Goal: Transaction & Acquisition: Book appointment/travel/reservation

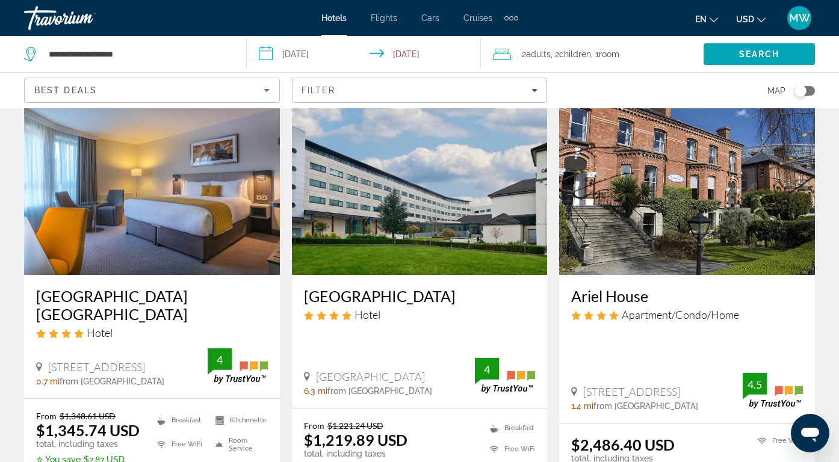
click at [35, 22] on div "Travorium" at bounding box center [84, 17] width 120 height 31
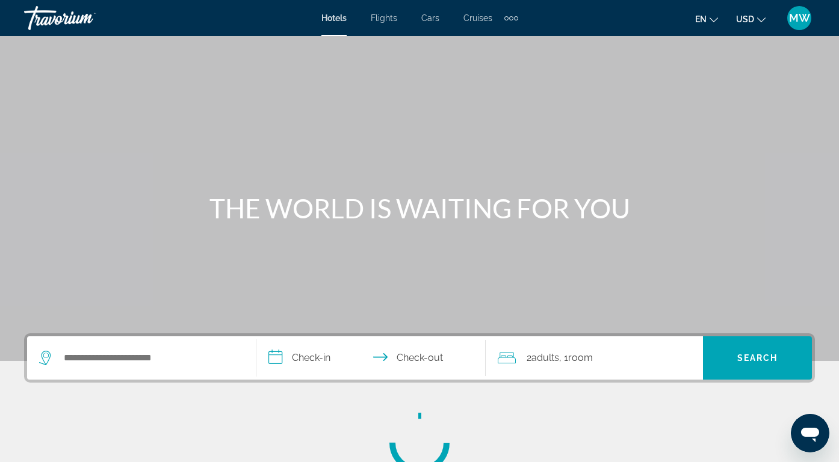
click at [35, 22] on div "Travorium" at bounding box center [84, 17] width 120 height 31
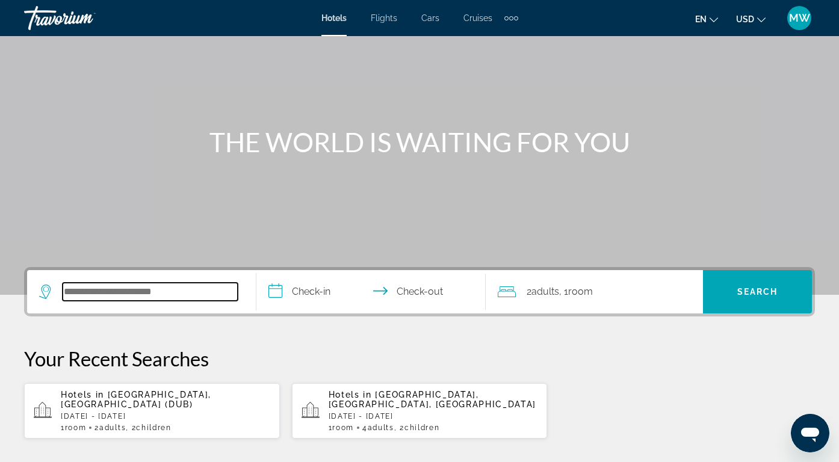
click at [171, 294] on input "Search hotel destination" at bounding box center [150, 292] width 175 height 18
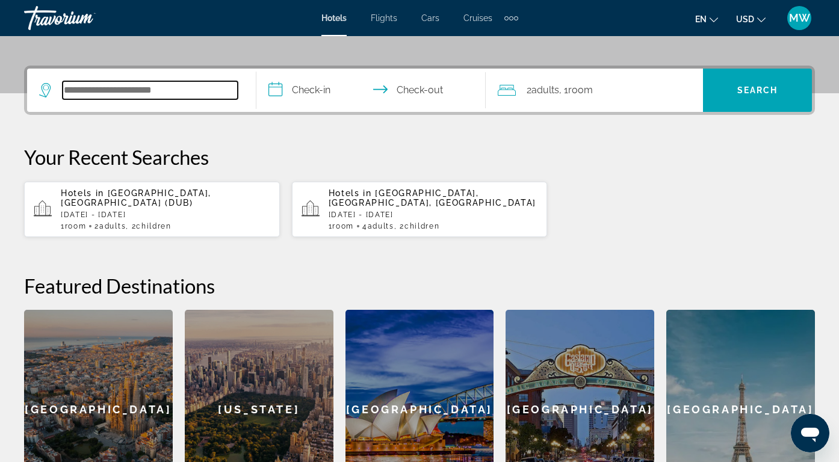
scroll to position [294, 0]
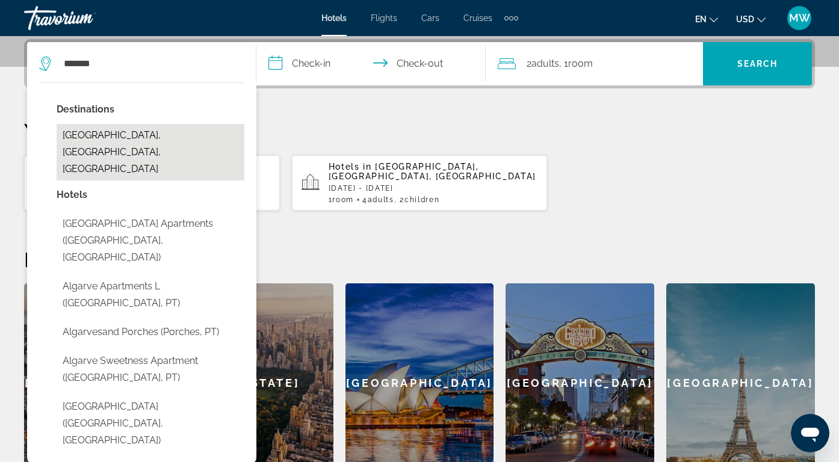
click at [171, 135] on button "[GEOGRAPHIC_DATA], [GEOGRAPHIC_DATA], [GEOGRAPHIC_DATA]" at bounding box center [151, 152] width 188 height 57
type input "**********"
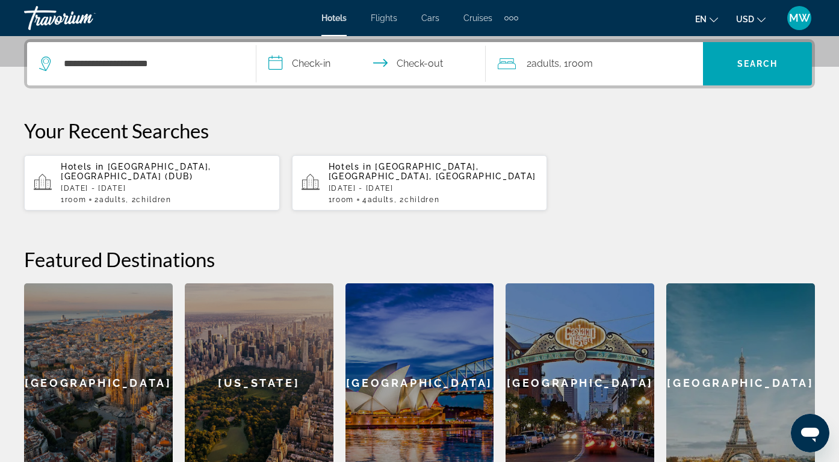
click at [317, 64] on input "**********" at bounding box center [373, 65] width 234 height 47
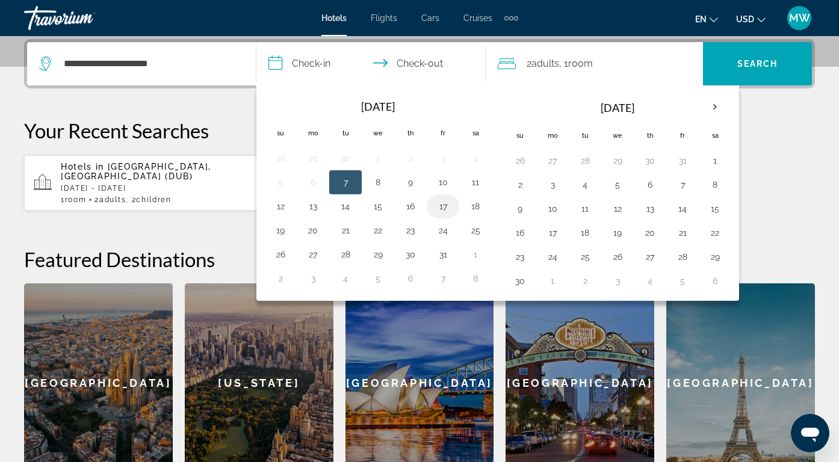
click at [444, 205] on button "17" at bounding box center [442, 206] width 19 height 17
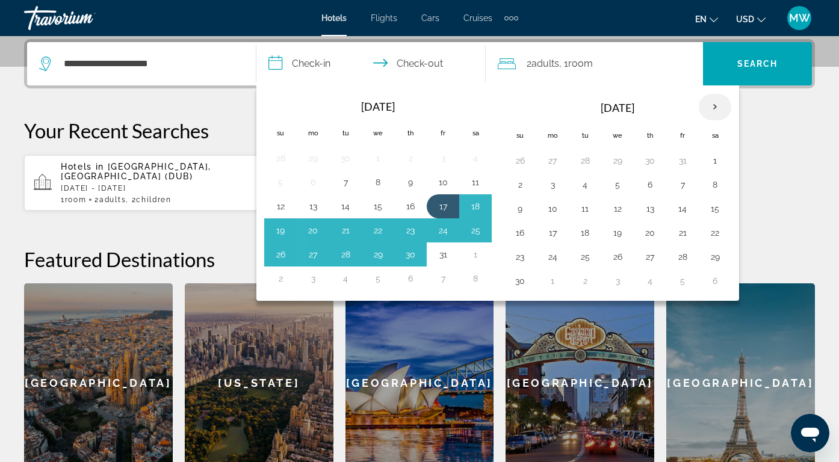
click at [714, 106] on th "Next month" at bounding box center [714, 107] width 32 height 26
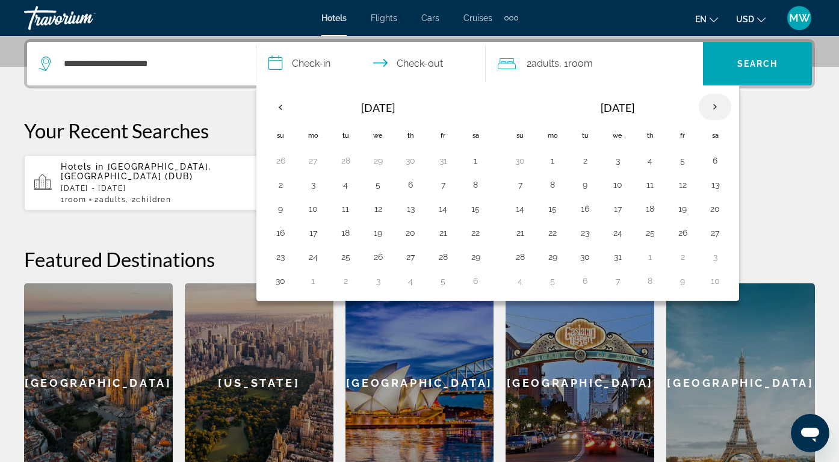
click at [714, 106] on th "Next month" at bounding box center [714, 107] width 32 height 26
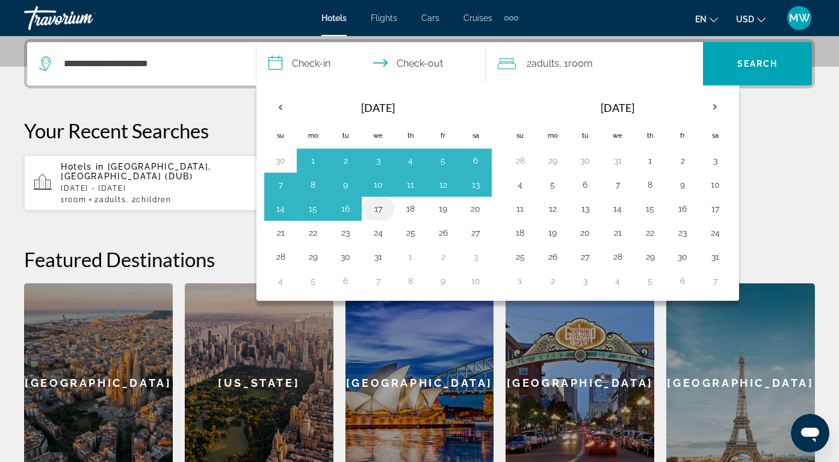
click at [381, 211] on button "17" at bounding box center [377, 208] width 19 height 17
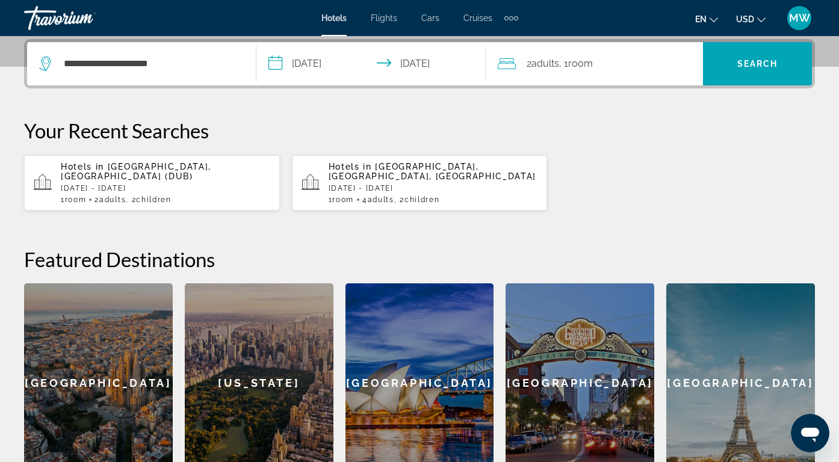
click at [337, 57] on input "**********" at bounding box center [373, 65] width 234 height 47
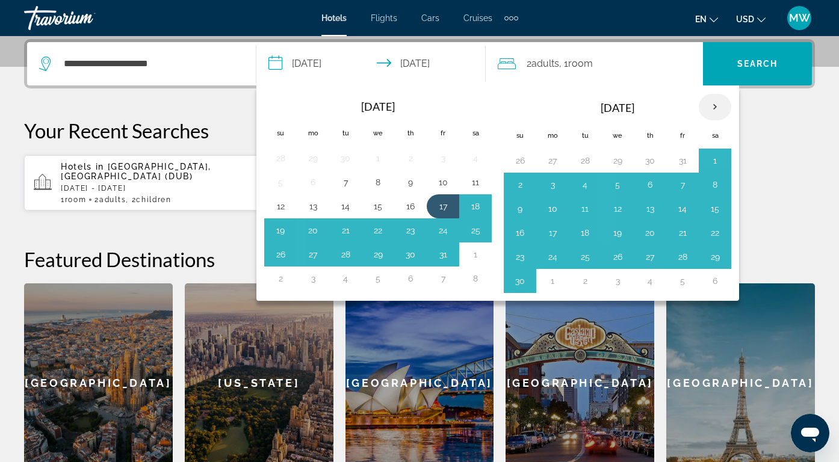
click at [713, 110] on th "Next month" at bounding box center [714, 107] width 32 height 26
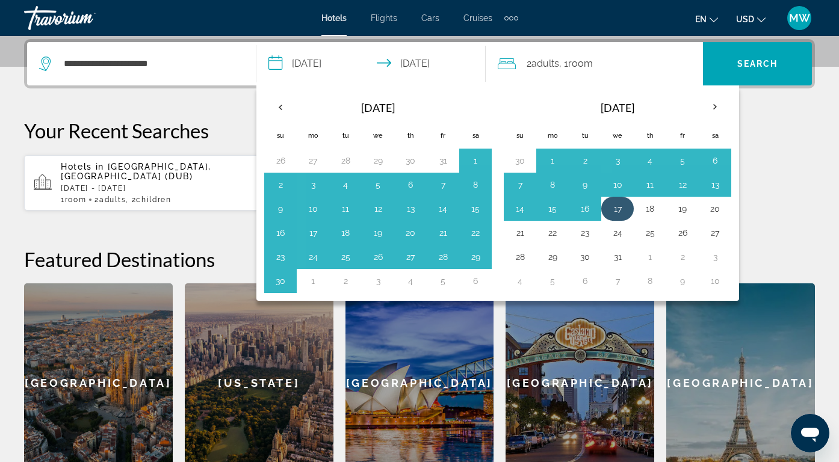
click at [622, 208] on button "17" at bounding box center [617, 208] width 19 height 17
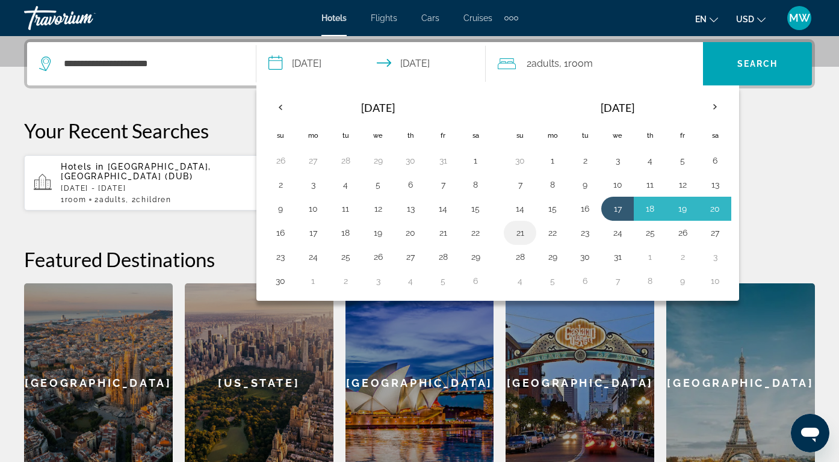
click at [522, 240] on button "21" at bounding box center [519, 232] width 19 height 17
type input "**********"
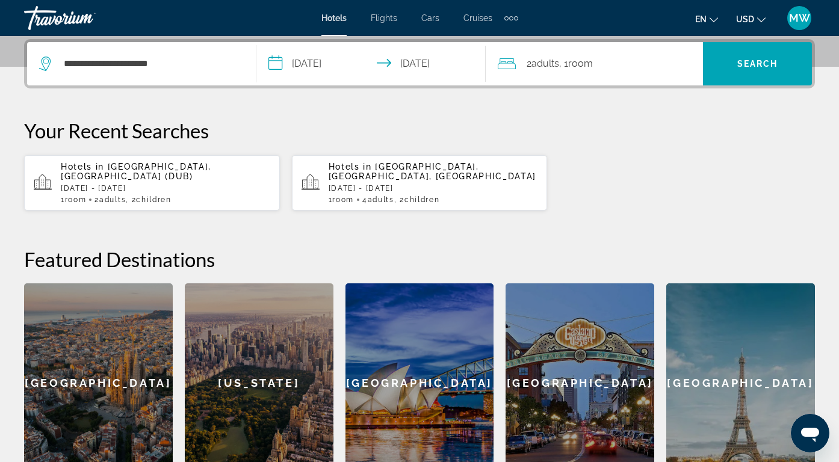
click at [552, 67] on span "Adults" at bounding box center [545, 63] width 28 height 11
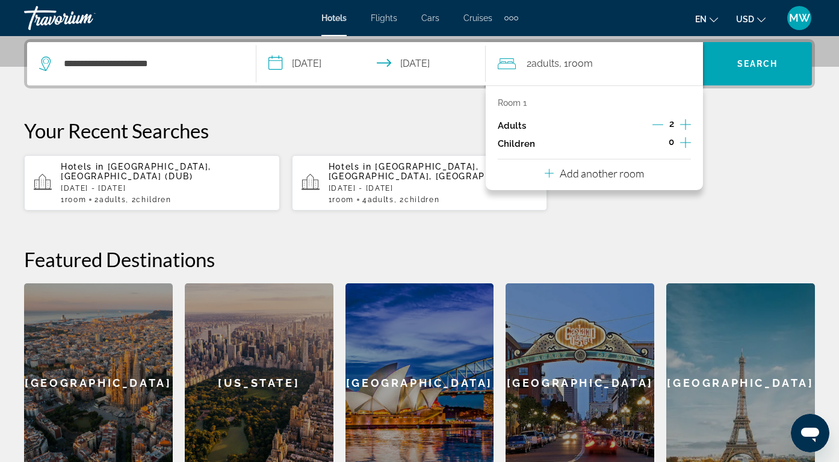
click at [688, 140] on icon "Increment children" at bounding box center [685, 142] width 11 height 14
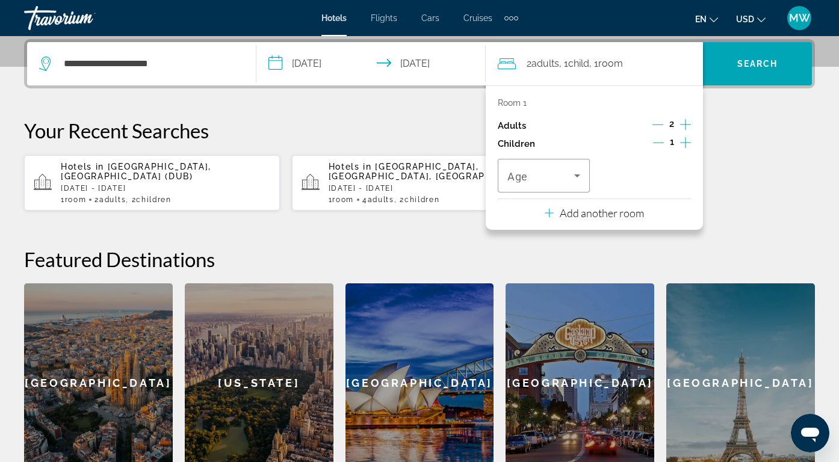
click at [688, 140] on icon "Increment children" at bounding box center [685, 142] width 11 height 14
click at [533, 166] on div "Travelers: 2 adults, 2 children" at bounding box center [543, 176] width 73 height 34
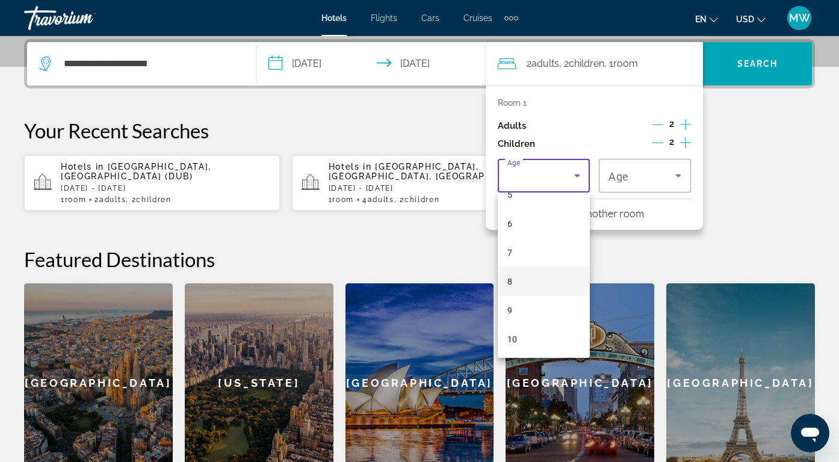
scroll to position [182, 0]
click at [528, 322] on mat-option "10" at bounding box center [544, 318] width 92 height 29
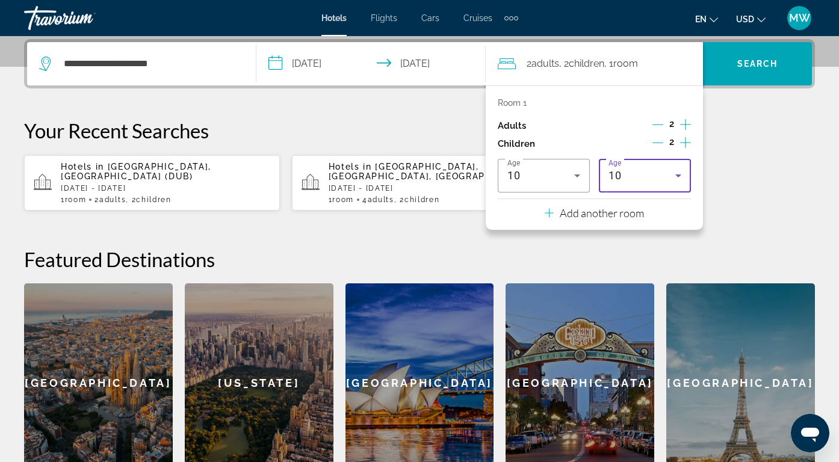
click at [652, 183] on div "10" at bounding box center [644, 176] width 73 height 34
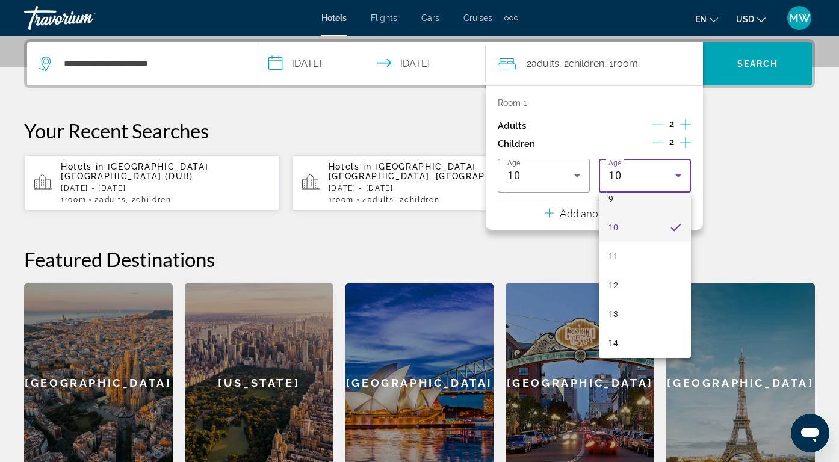
scroll to position [274, 0]
click at [639, 239] on mat-option "10" at bounding box center [645, 226] width 92 height 29
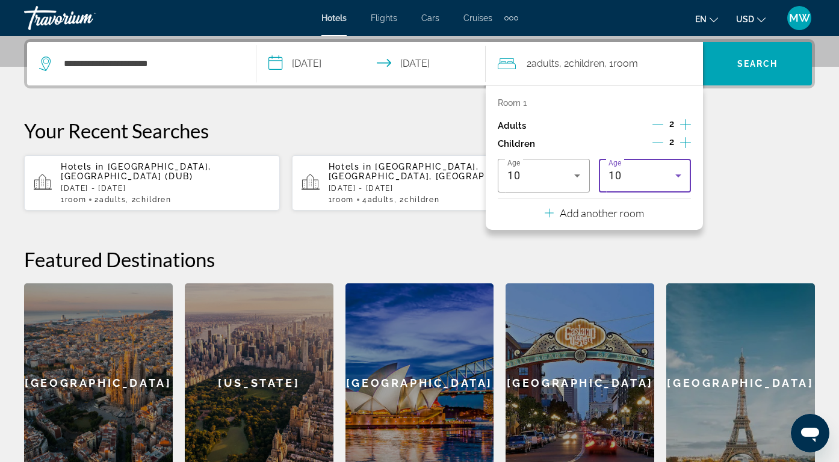
click at [735, 190] on div "Hotels in [GEOGRAPHIC_DATA], [GEOGRAPHIC_DATA] (DUB) [DATE] - [DATE] 1 Room roo…" at bounding box center [419, 183] width 790 height 57
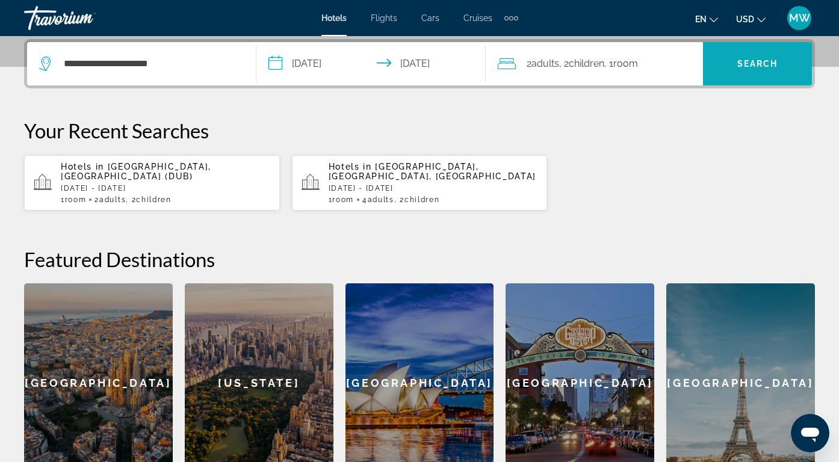
click at [718, 57] on span "Search" at bounding box center [757, 63] width 109 height 29
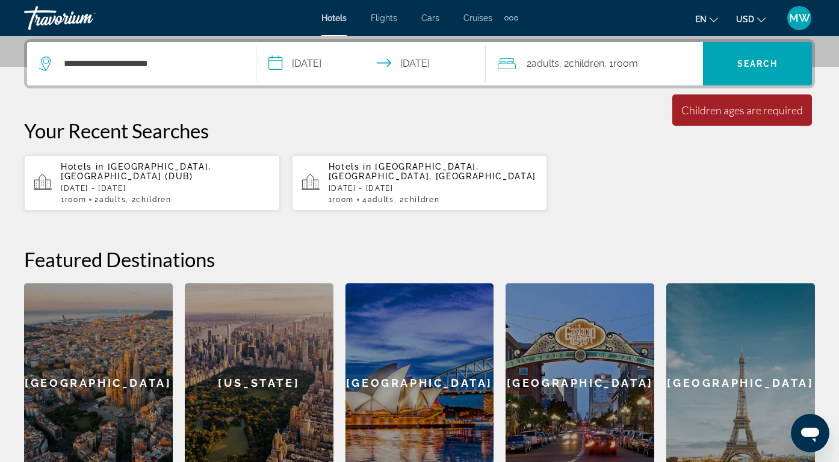
click at [673, 70] on div "2 Adult Adults , 2 Child Children , 1 Room rooms" at bounding box center [600, 63] width 205 height 17
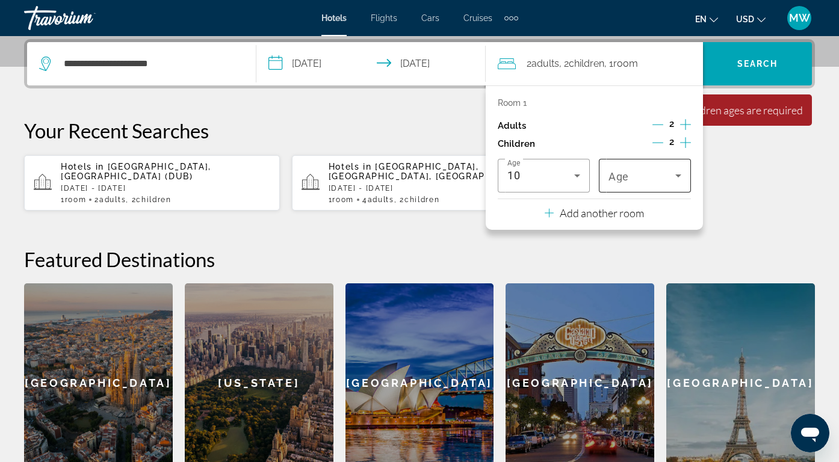
click at [650, 177] on span "Travelers: 2 adults, 2 children" at bounding box center [641, 175] width 67 height 14
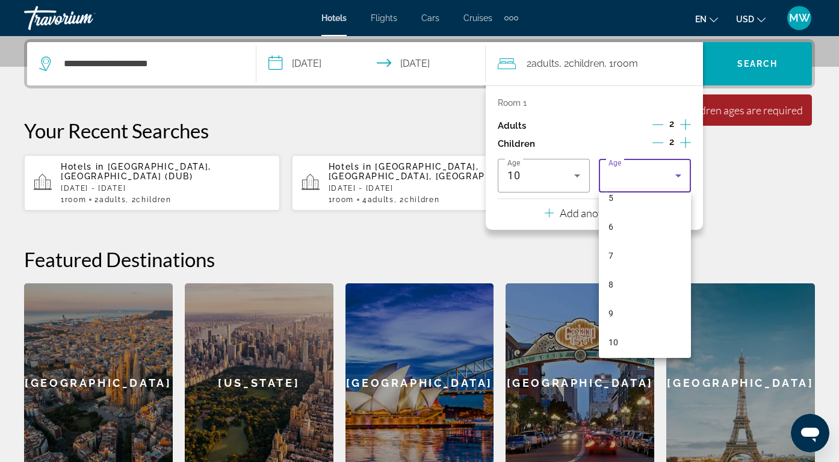
scroll to position [160, 0]
click at [638, 333] on mat-option "10" at bounding box center [645, 340] width 92 height 29
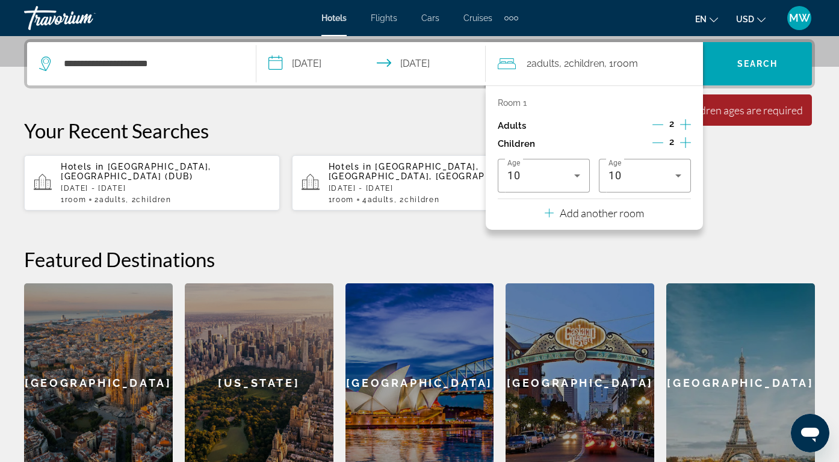
click at [746, 136] on p "Your Recent Searches" at bounding box center [419, 131] width 790 height 24
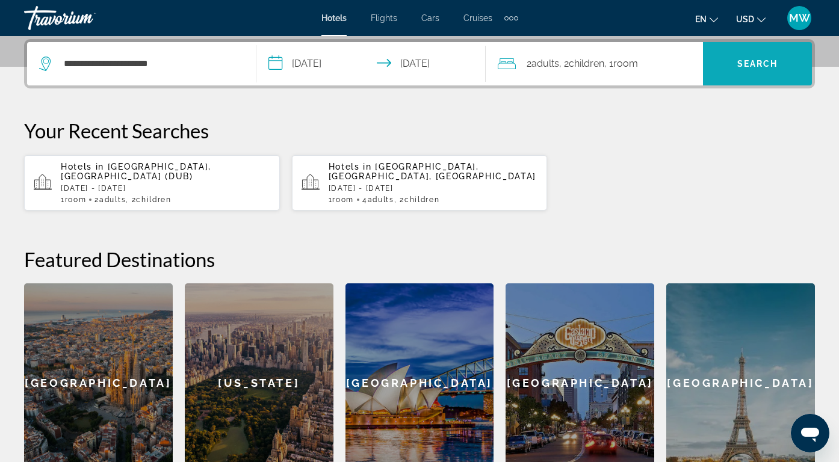
click at [762, 55] on span "Search" at bounding box center [757, 63] width 109 height 29
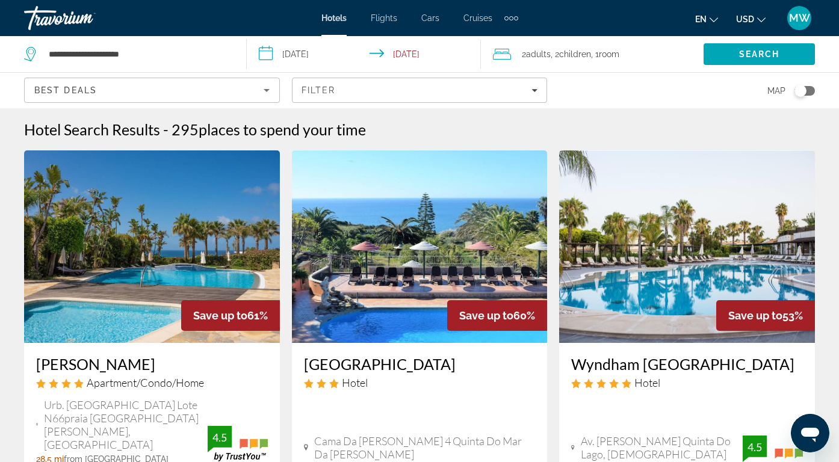
scroll to position [2, 0]
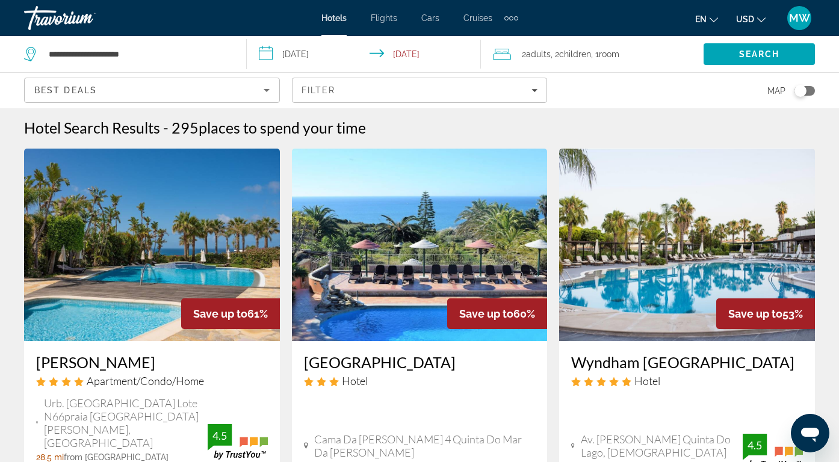
click at [579, 55] on span "Children" at bounding box center [575, 54] width 32 height 10
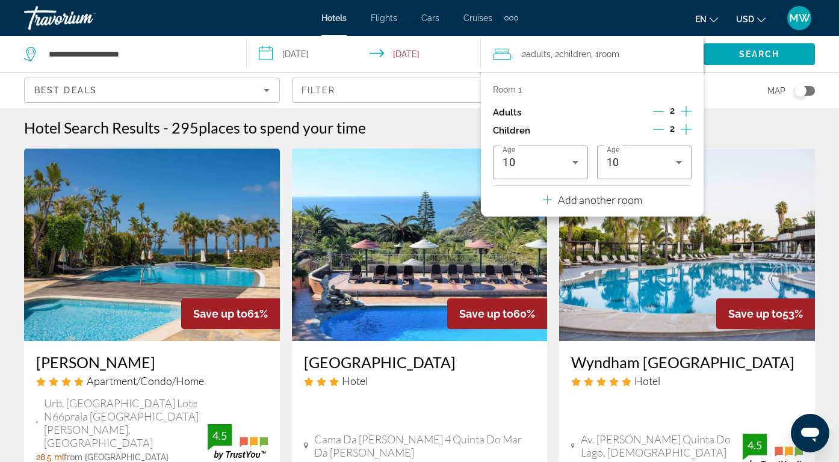
click at [683, 109] on icon "Increment adults" at bounding box center [685, 111] width 11 height 14
click at [683, 110] on icon "Increment adults" at bounding box center [685, 111] width 11 height 14
click at [737, 61] on span "Search" at bounding box center [758, 54] width 111 height 29
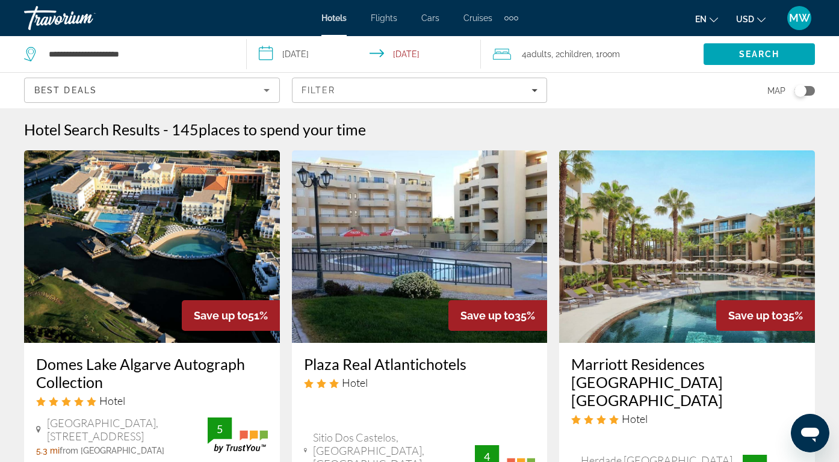
click at [366, 54] on input "**********" at bounding box center [366, 56] width 239 height 40
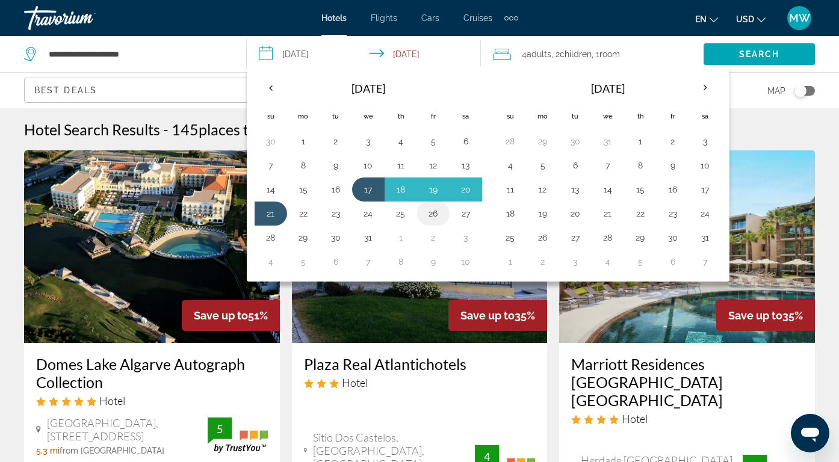
click at [431, 212] on button "26" at bounding box center [433, 213] width 19 height 17
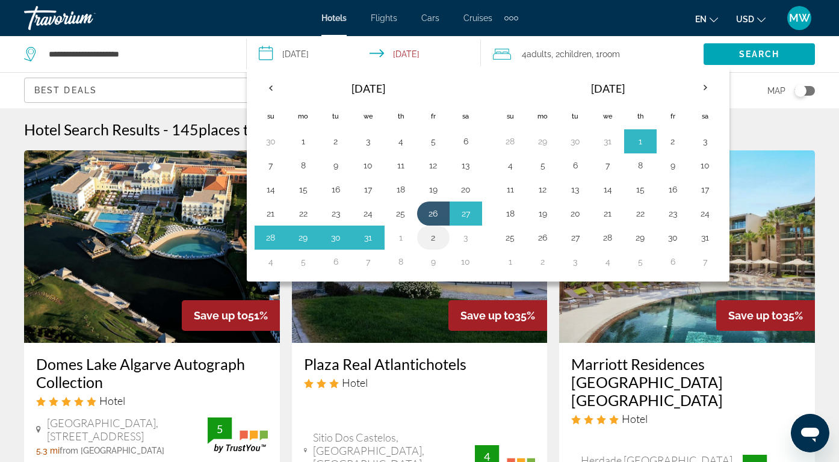
click at [431, 241] on button "2" at bounding box center [433, 237] width 19 height 17
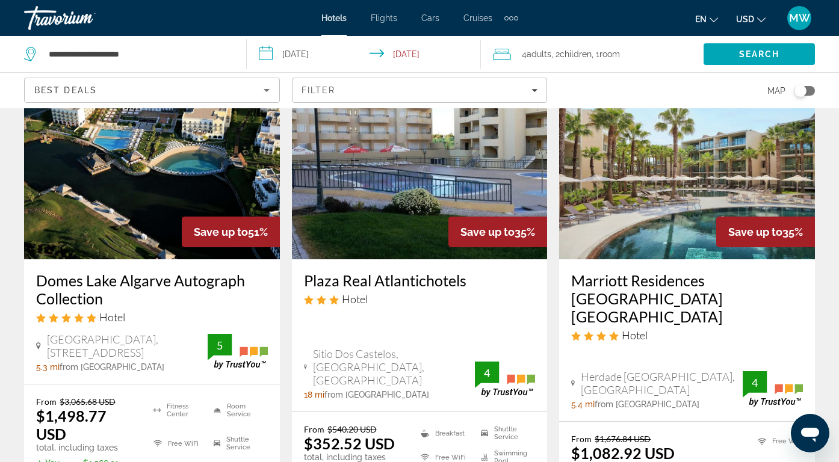
scroll to position [87, 0]
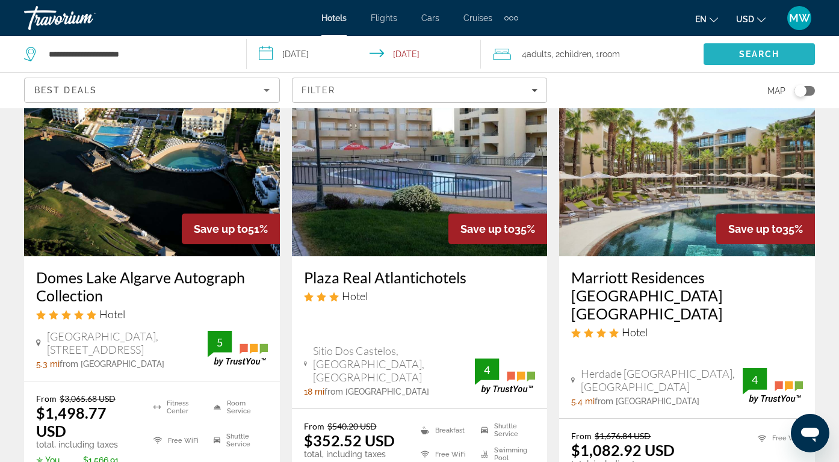
click at [735, 51] on span "Search" at bounding box center [758, 54] width 111 height 29
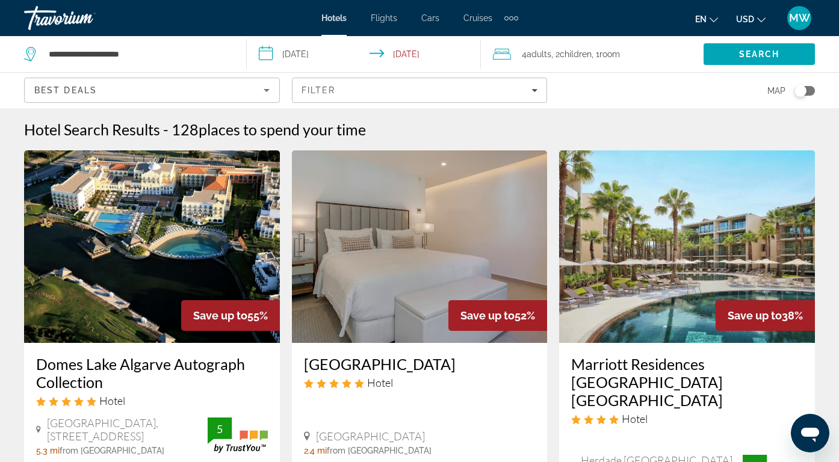
click at [330, 51] on input "**********" at bounding box center [366, 56] width 239 height 40
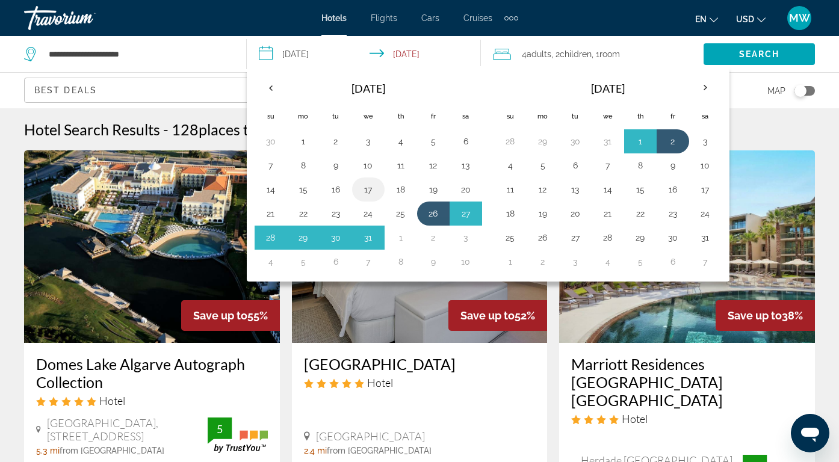
click at [373, 191] on button "17" at bounding box center [368, 189] width 19 height 17
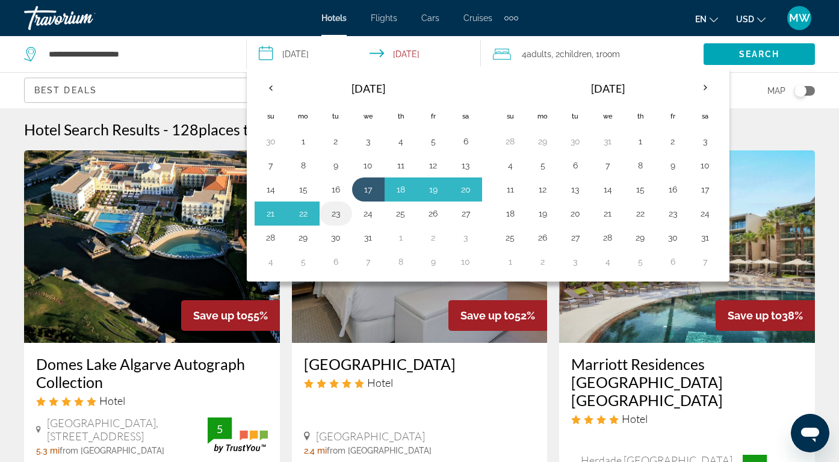
click at [342, 216] on button "23" at bounding box center [335, 213] width 19 height 17
type input "**********"
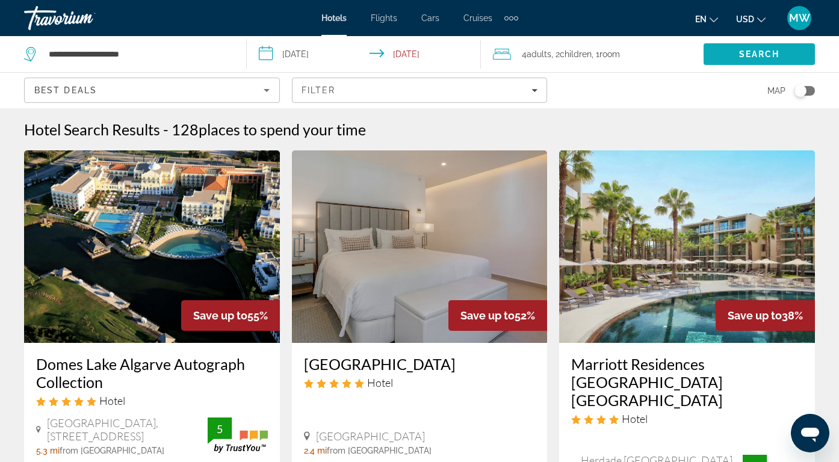
click at [754, 58] on span "Search" at bounding box center [759, 54] width 41 height 10
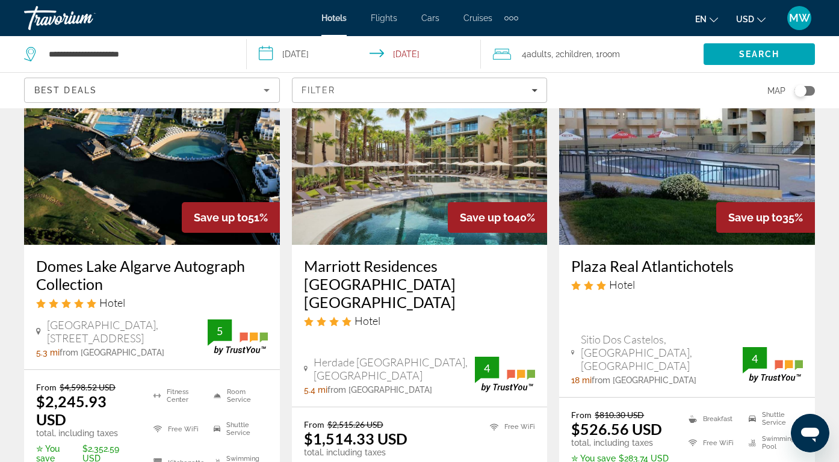
scroll to position [92, 0]
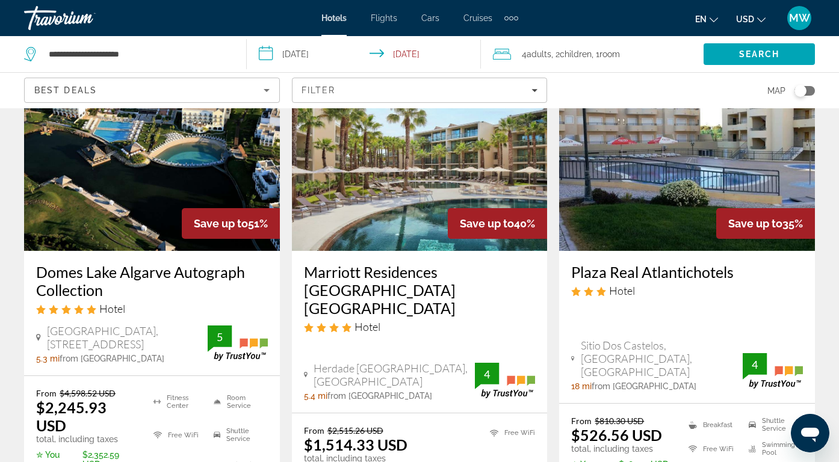
click at [416, 181] on img "Main content" at bounding box center [420, 154] width 256 height 193
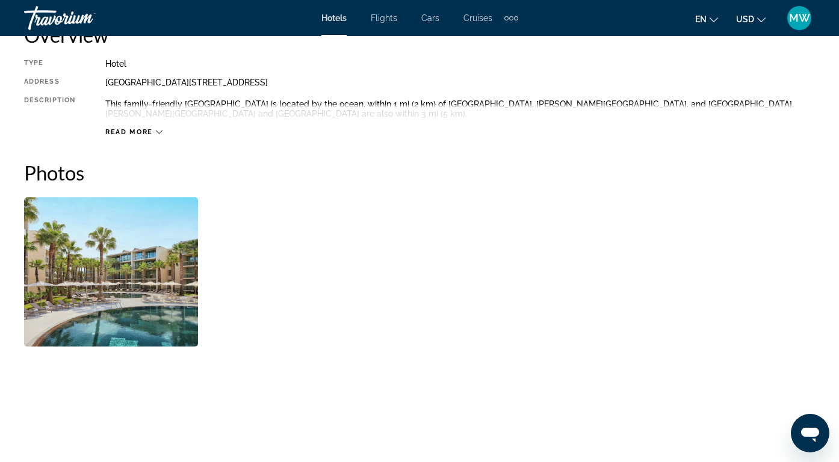
scroll to position [648, 0]
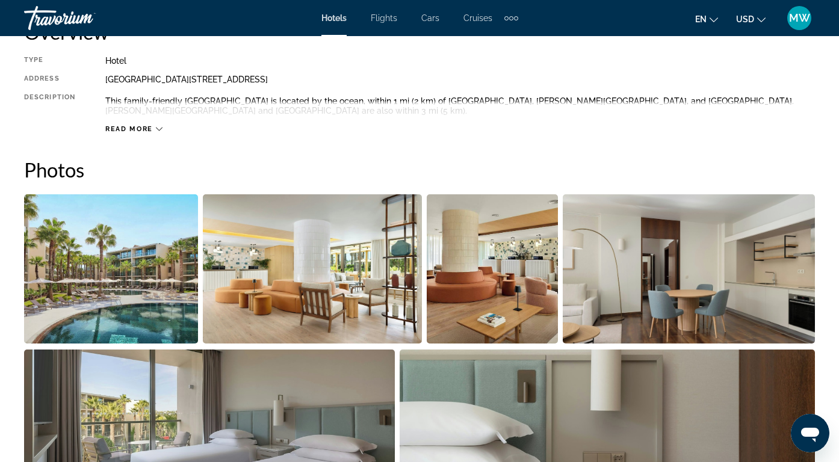
click at [174, 244] on img "Open full-screen image slider" at bounding box center [111, 268] width 174 height 149
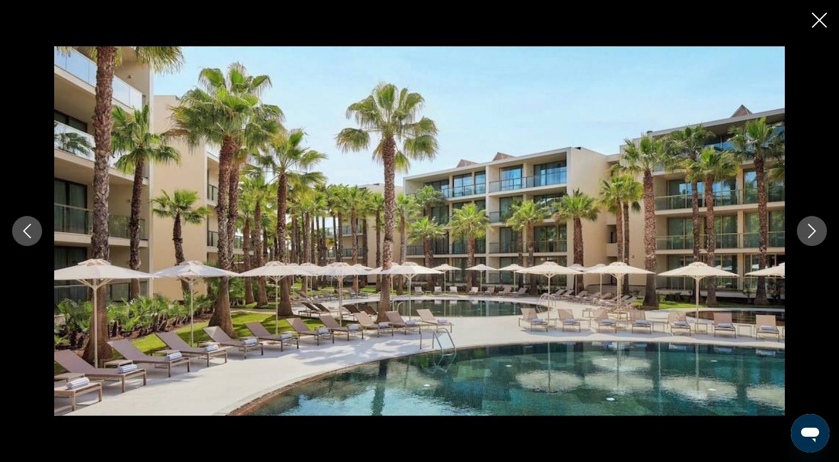
click at [822, 237] on button "Next image" at bounding box center [812, 231] width 30 height 30
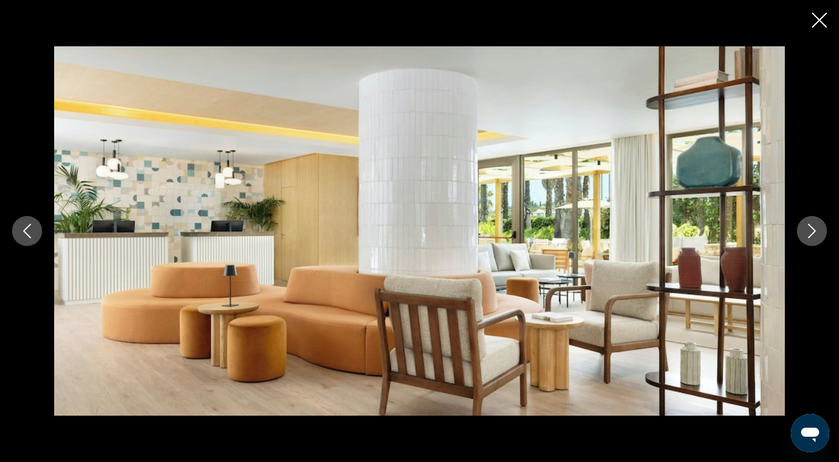
click at [817, 232] on icon "Next image" at bounding box center [811, 231] width 14 height 14
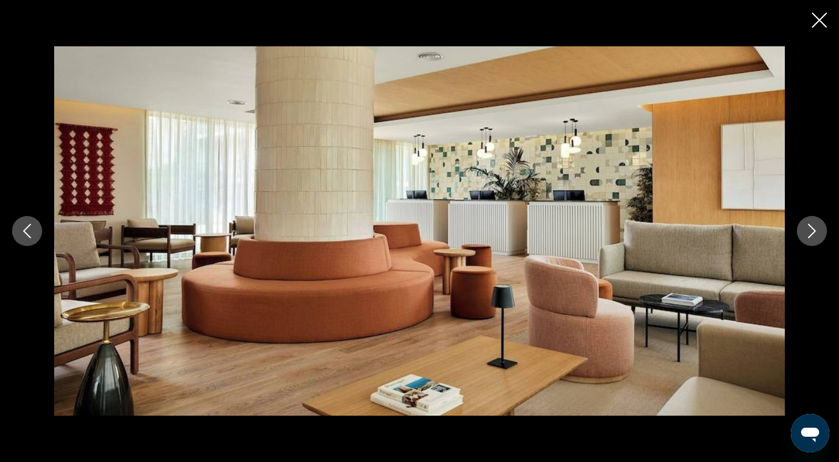
click at [816, 232] on icon "Next image" at bounding box center [811, 231] width 14 height 14
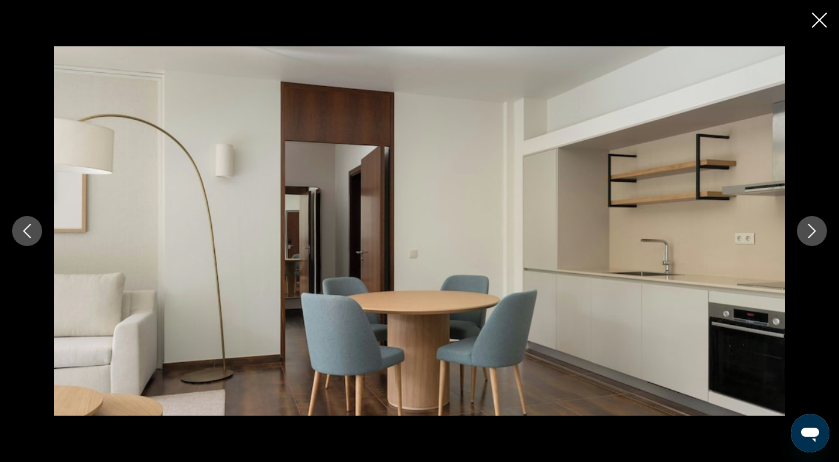
click at [816, 232] on icon "Next image" at bounding box center [811, 231] width 14 height 14
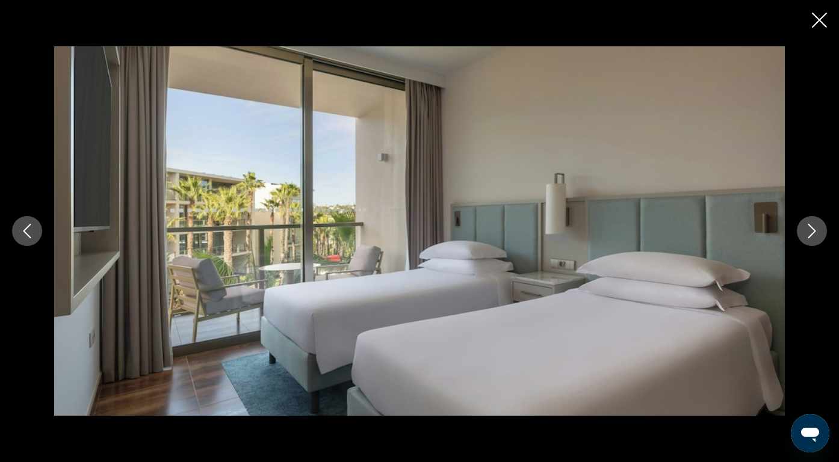
click at [816, 232] on icon "Next image" at bounding box center [811, 231] width 14 height 14
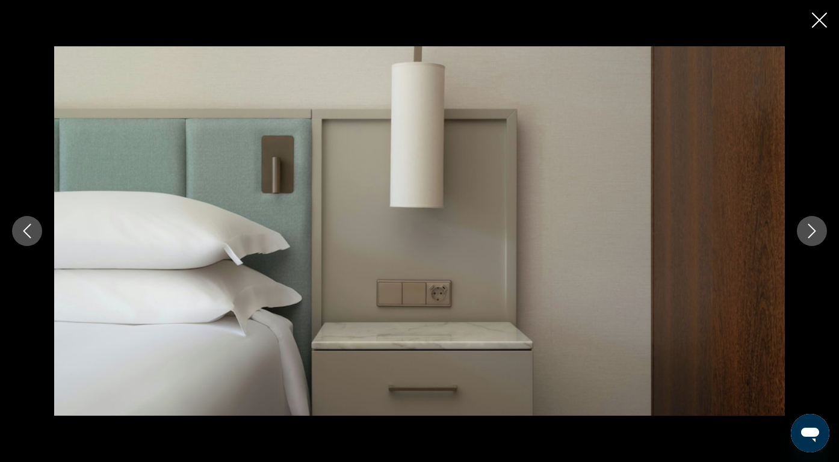
click at [816, 232] on icon "Next image" at bounding box center [811, 231] width 14 height 14
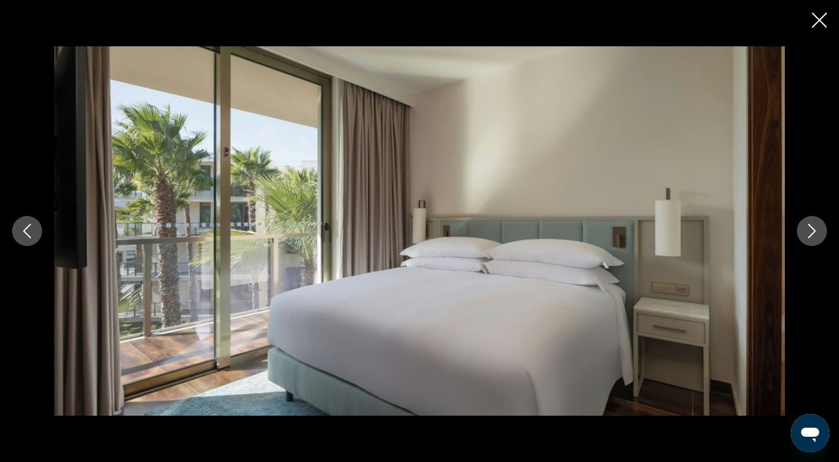
click at [816, 232] on icon "Next image" at bounding box center [811, 231] width 14 height 14
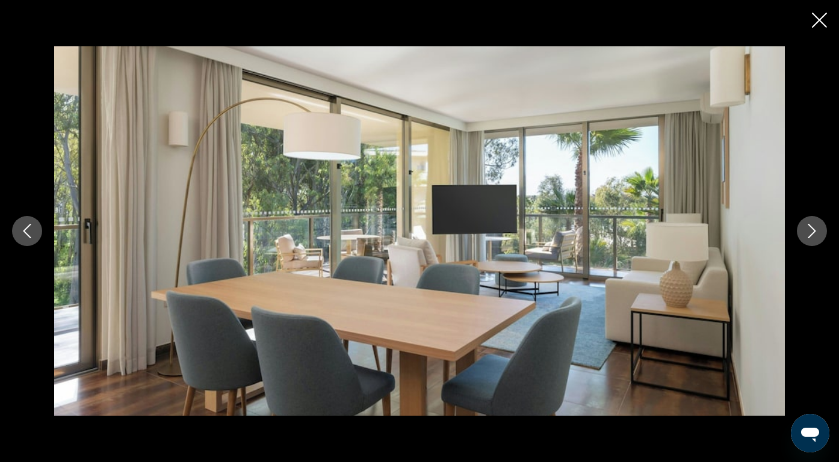
click at [12, 229] on button "Previous image" at bounding box center [27, 231] width 30 height 30
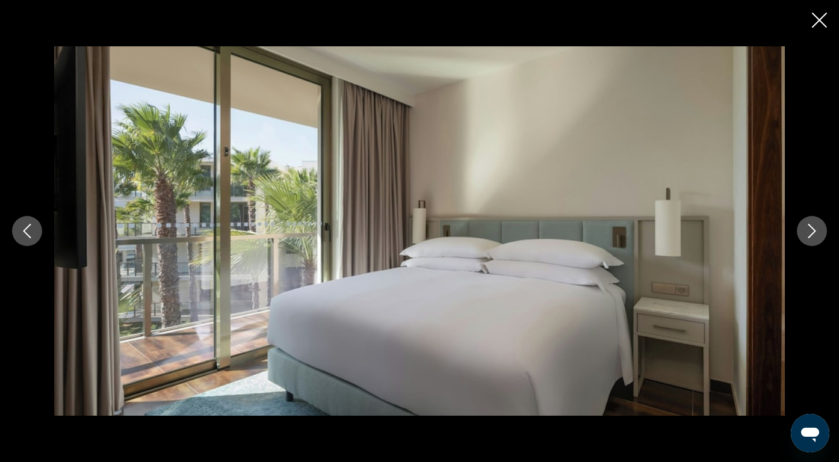
click at [23, 233] on icon "Previous image" at bounding box center [27, 231] width 14 height 14
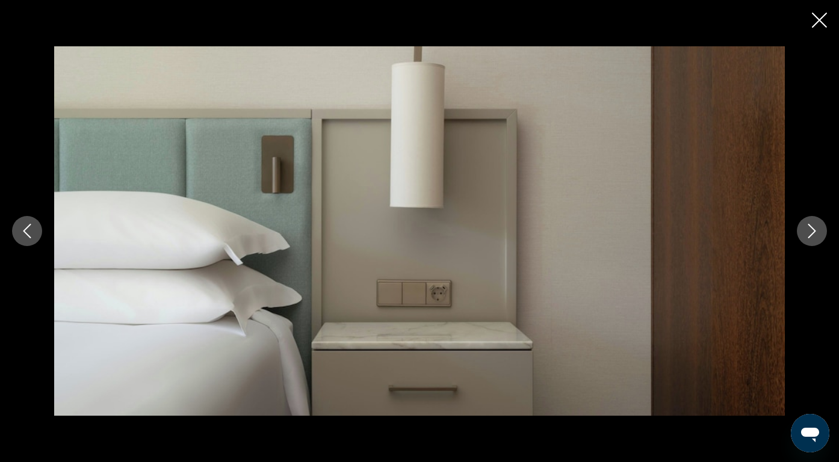
click at [23, 234] on icon "Previous image" at bounding box center [27, 231] width 14 height 14
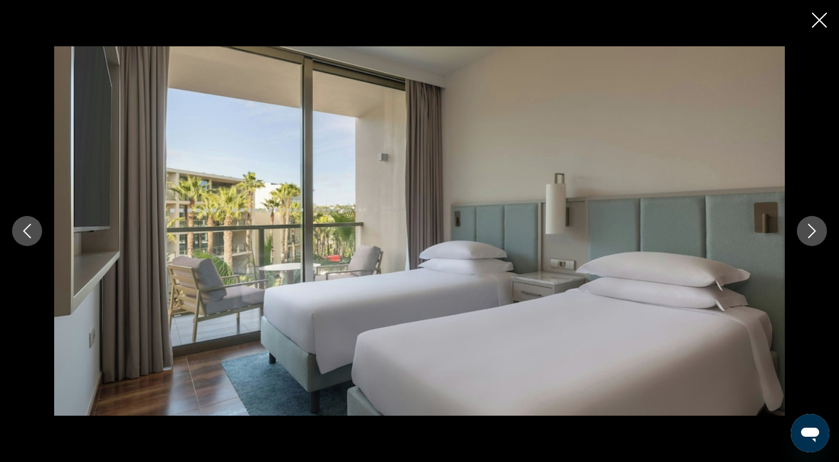
click at [820, 235] on button "Next image" at bounding box center [812, 231] width 30 height 30
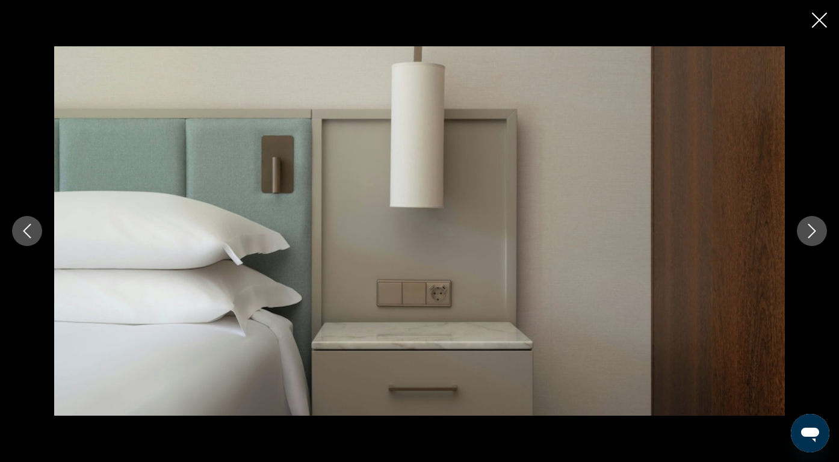
click at [820, 235] on button "Next image" at bounding box center [812, 231] width 30 height 30
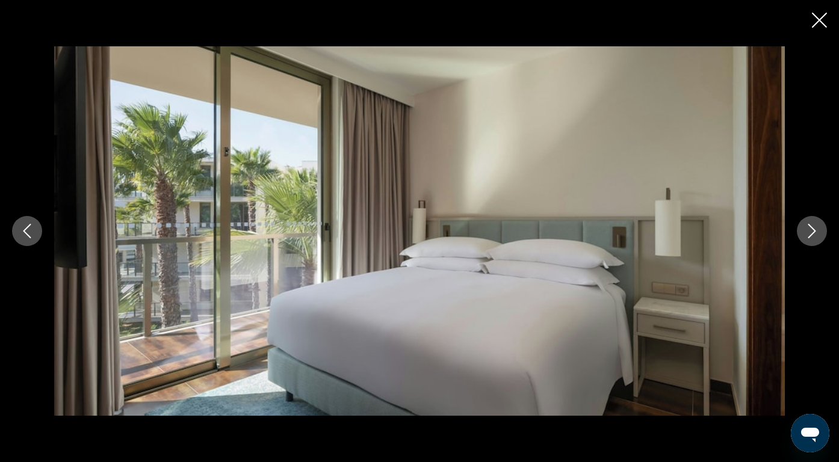
click at [820, 235] on button "Next image" at bounding box center [812, 231] width 30 height 30
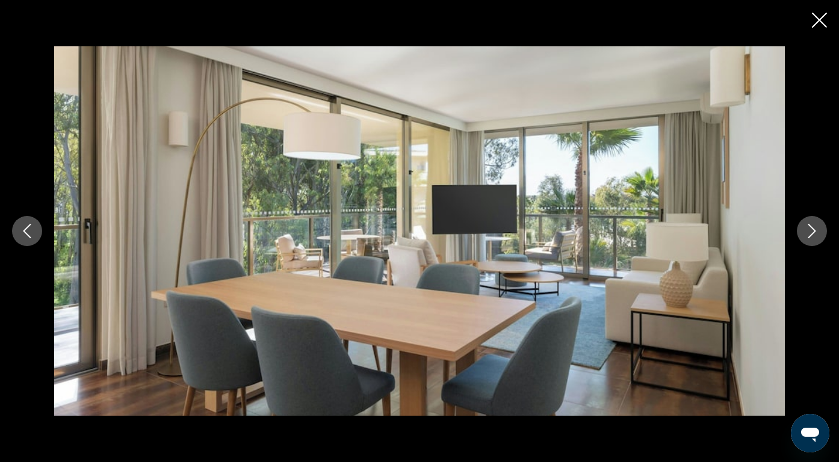
click at [820, 235] on button "Next image" at bounding box center [812, 231] width 30 height 30
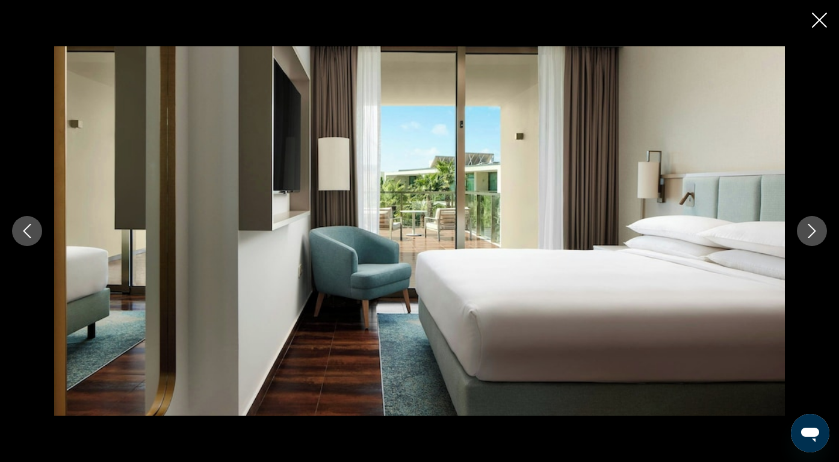
click at [820, 235] on button "Next image" at bounding box center [812, 231] width 30 height 30
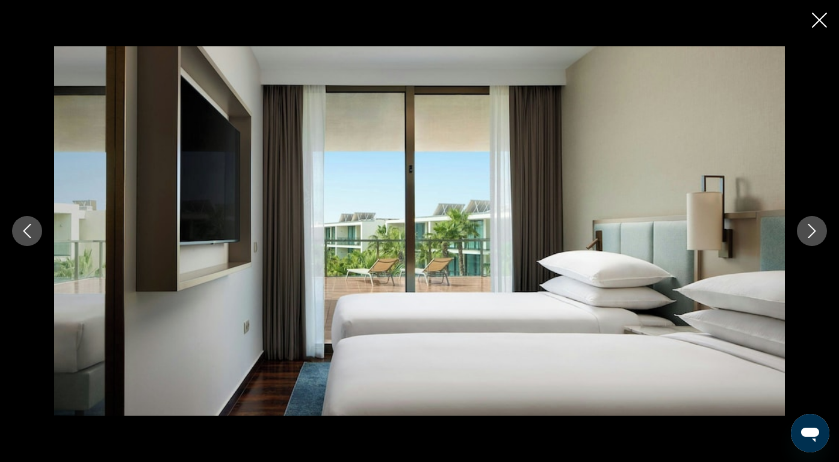
click at [820, 235] on button "Next image" at bounding box center [812, 231] width 30 height 30
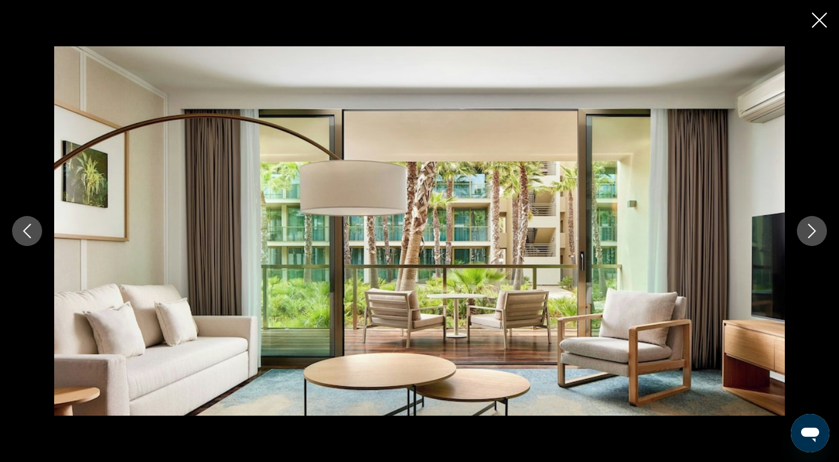
click at [816, 233] on icon "Next image" at bounding box center [811, 231] width 14 height 14
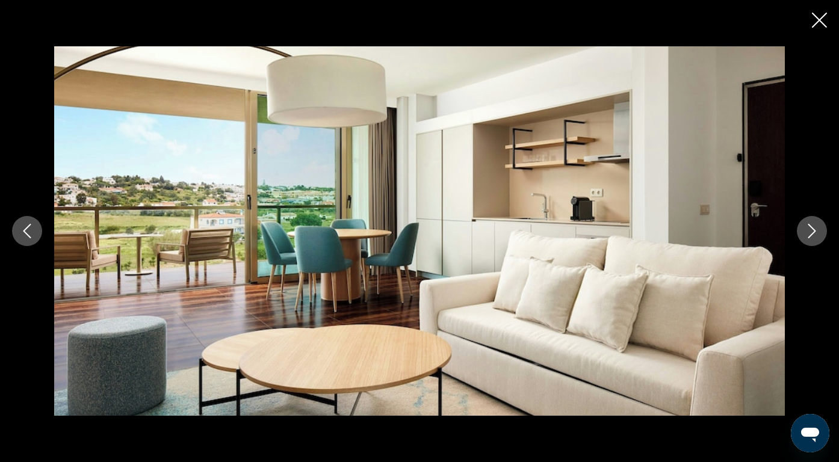
click at [816, 233] on icon "Next image" at bounding box center [811, 231] width 14 height 14
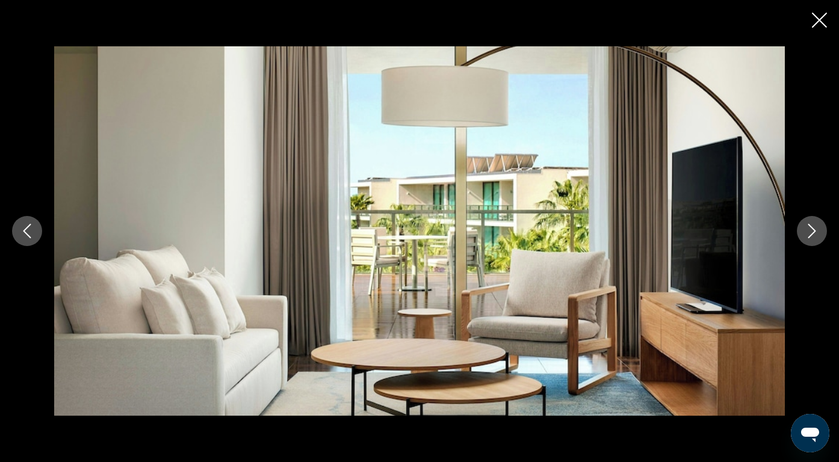
click at [816, 233] on icon "Next image" at bounding box center [811, 231] width 14 height 14
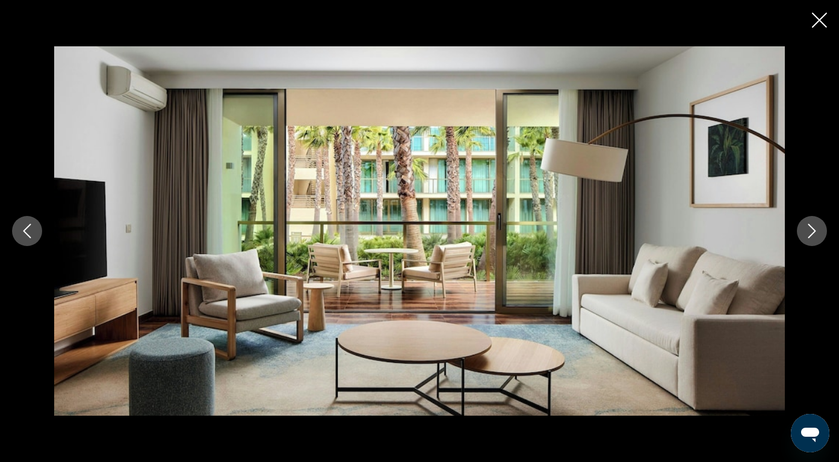
click at [816, 233] on icon "Next image" at bounding box center [811, 231] width 14 height 14
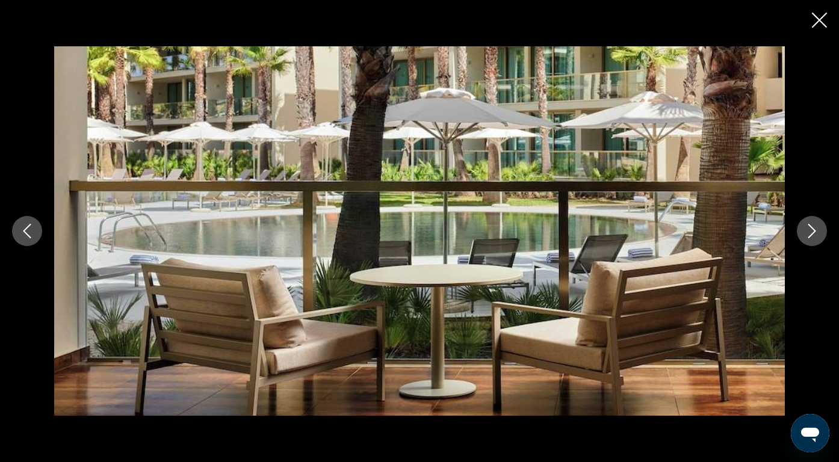
click at [818, 231] on icon "Next image" at bounding box center [811, 231] width 14 height 14
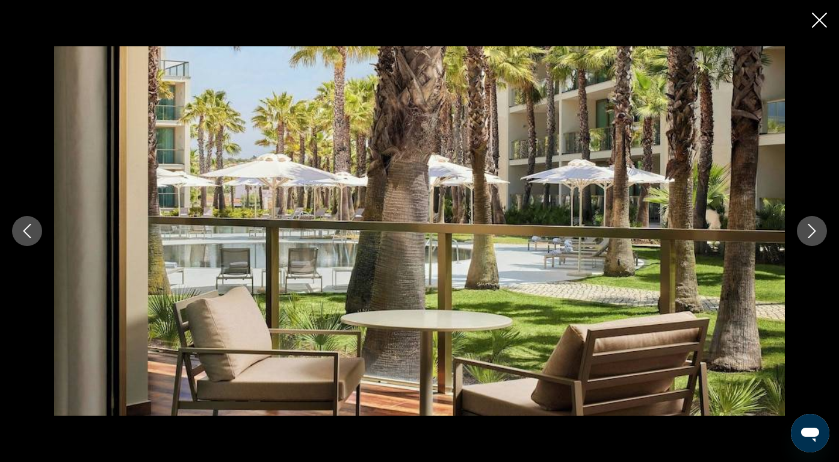
click at [818, 231] on icon "Next image" at bounding box center [811, 231] width 14 height 14
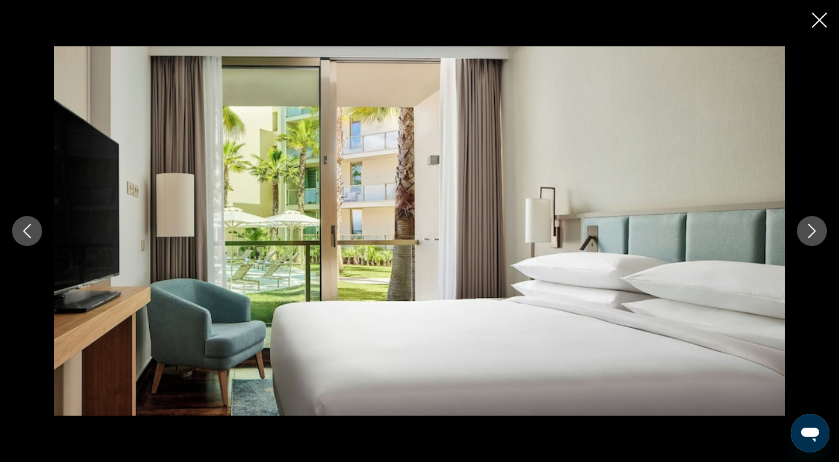
click at [818, 231] on icon "Next image" at bounding box center [811, 231] width 14 height 14
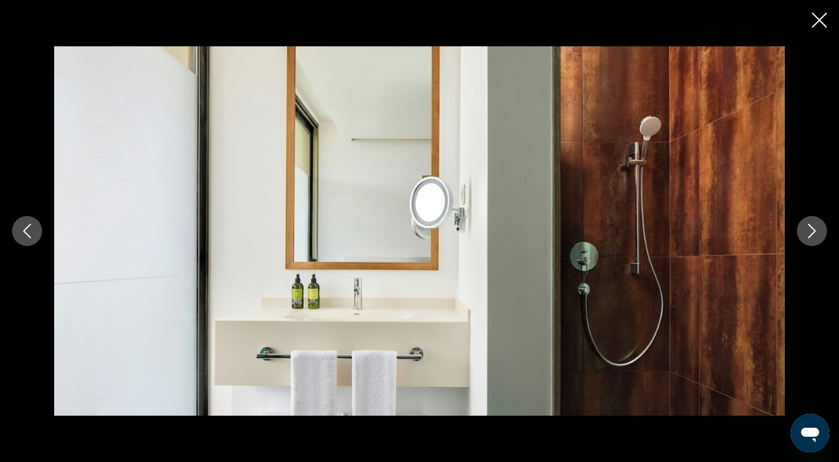
click at [818, 231] on icon "Next image" at bounding box center [811, 231] width 14 height 14
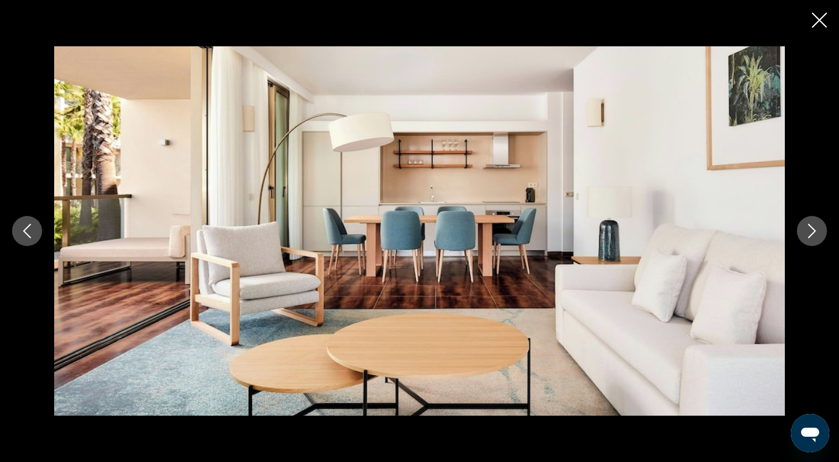
click at [818, 231] on icon "Next image" at bounding box center [811, 231] width 14 height 14
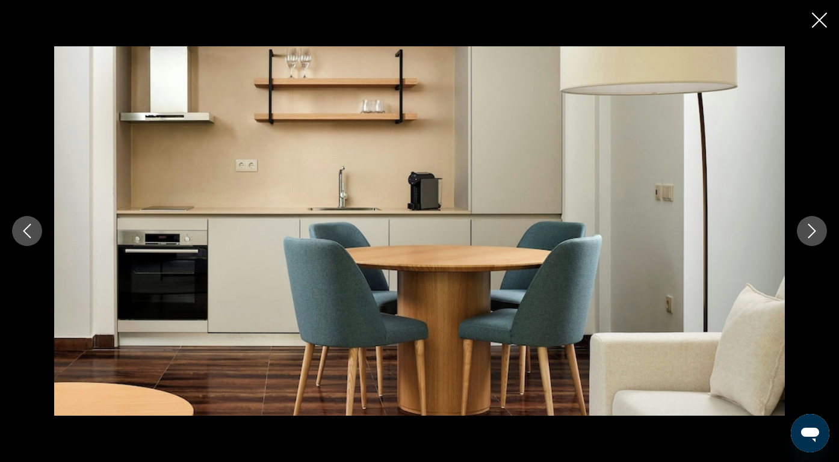
click at [818, 231] on icon "Next image" at bounding box center [811, 231] width 14 height 14
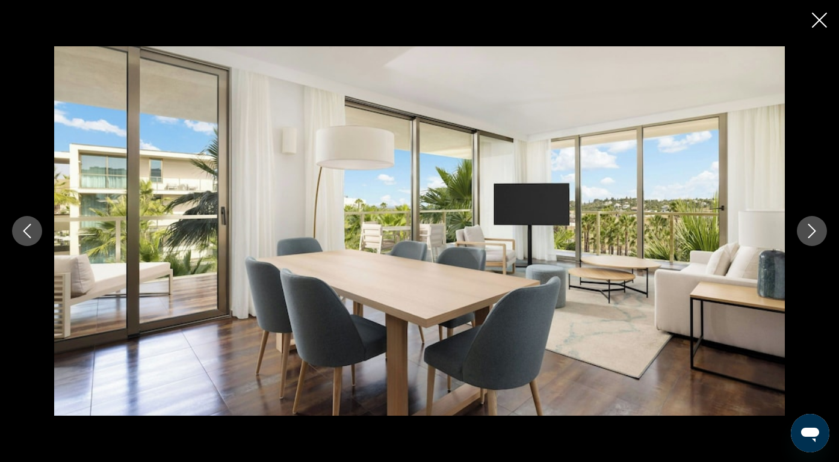
click at [818, 231] on icon "Next image" at bounding box center [811, 231] width 14 height 14
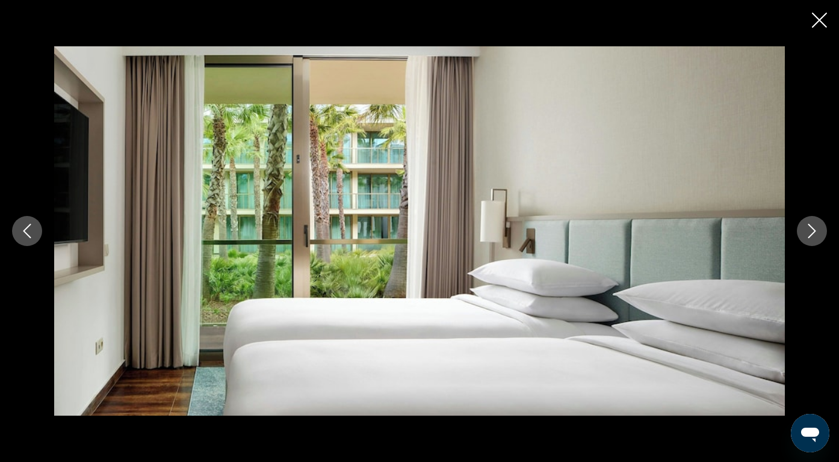
click at [818, 231] on icon "Next image" at bounding box center [811, 231] width 14 height 14
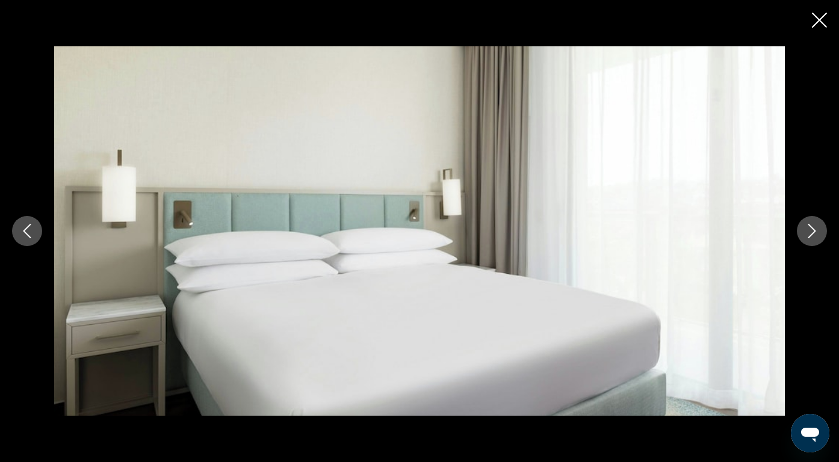
click at [818, 231] on icon "Next image" at bounding box center [811, 231] width 14 height 14
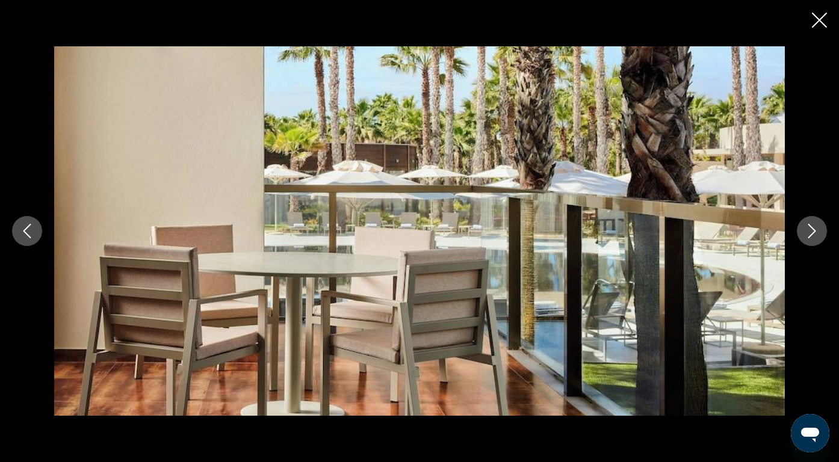
click at [818, 231] on icon "Next image" at bounding box center [811, 231] width 14 height 14
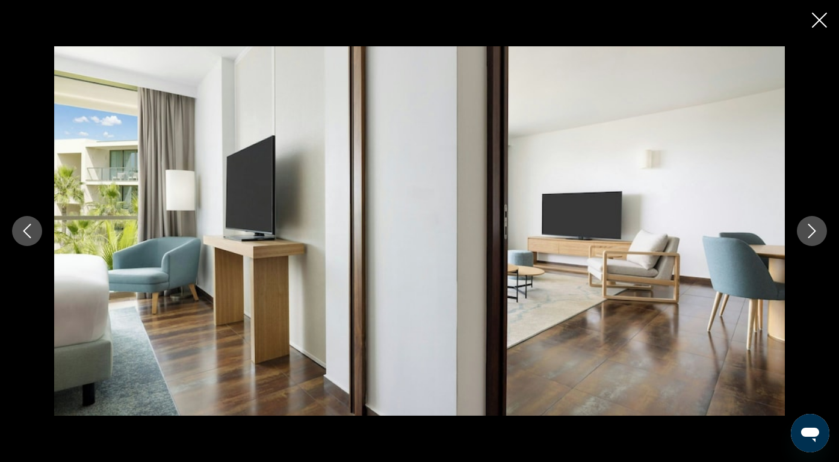
click at [818, 231] on icon "Next image" at bounding box center [811, 231] width 14 height 14
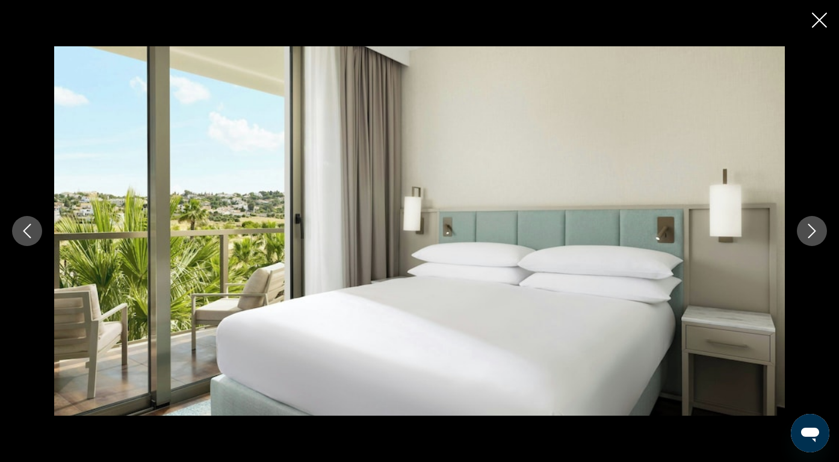
click at [818, 230] on icon "Next image" at bounding box center [811, 231] width 14 height 14
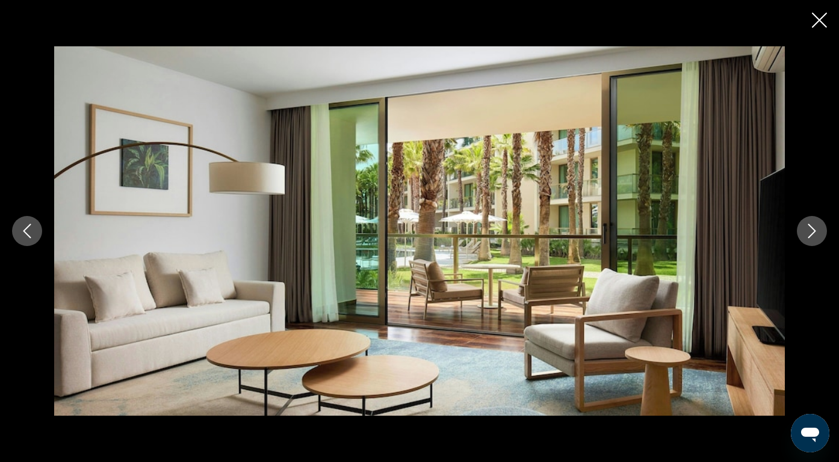
click at [818, 230] on icon "Next image" at bounding box center [811, 231] width 14 height 14
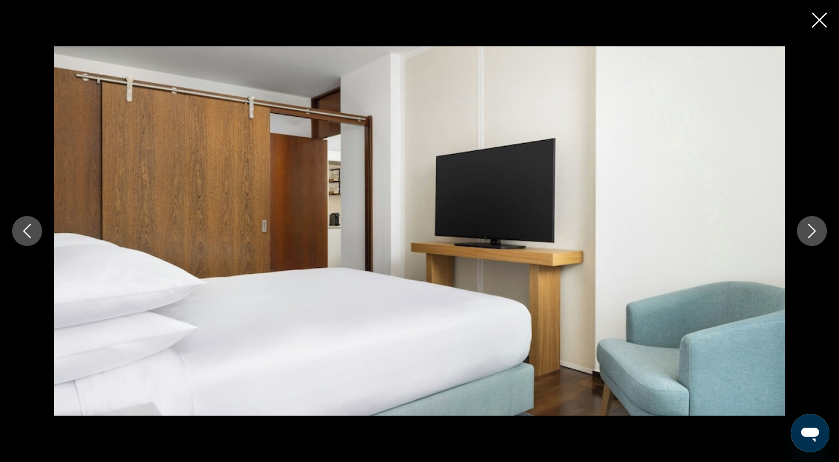
click at [822, 25] on icon "Close slideshow" at bounding box center [819, 20] width 15 height 15
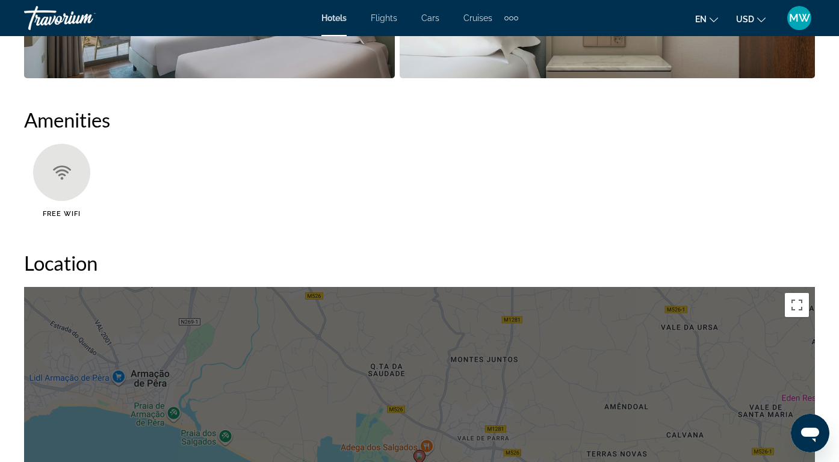
scroll to position [1047, 0]
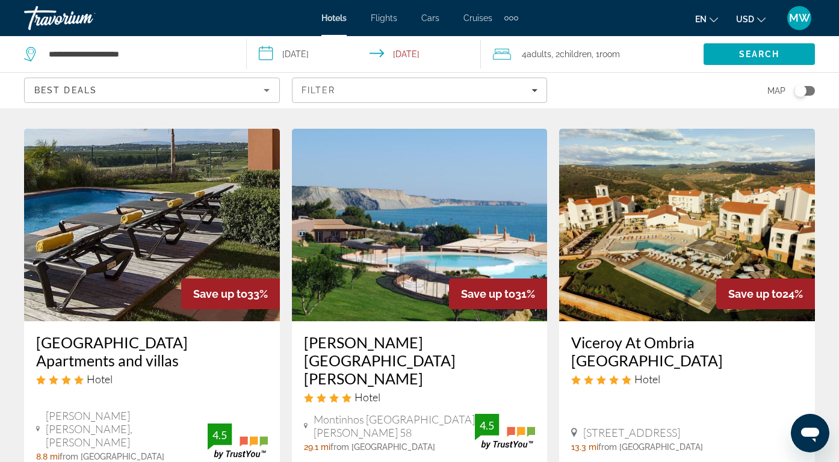
scroll to position [520, 0]
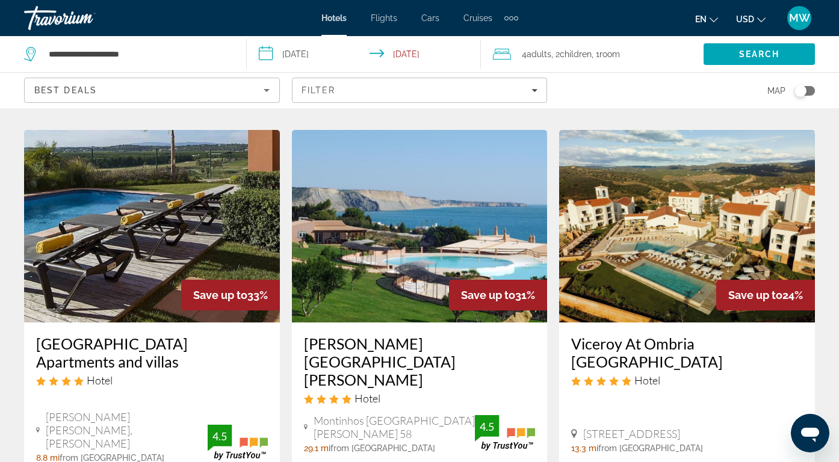
click at [413, 241] on img "Main content" at bounding box center [420, 226] width 256 height 193
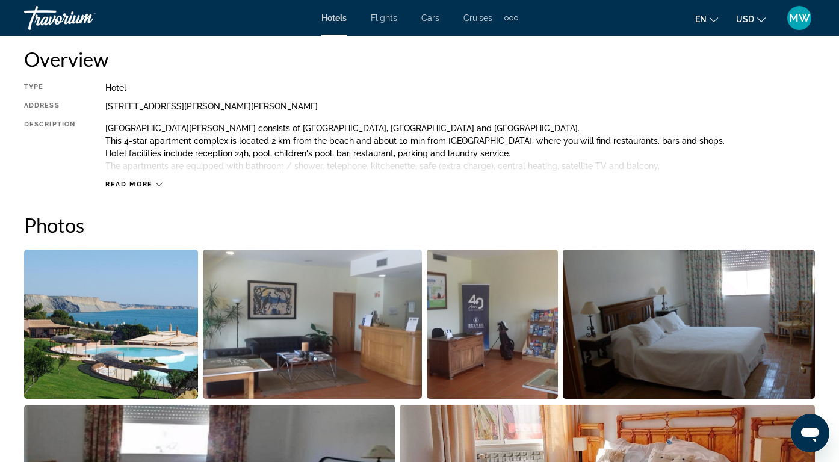
scroll to position [632, 0]
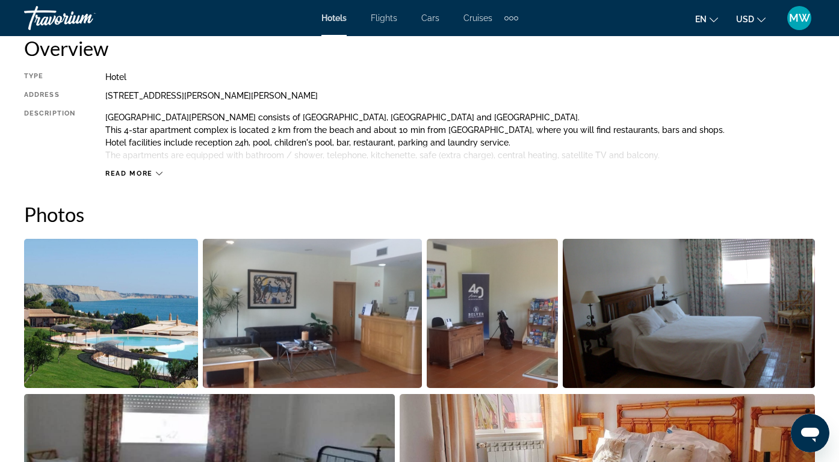
click at [94, 347] on img "Open full-screen image slider" at bounding box center [111, 313] width 174 height 149
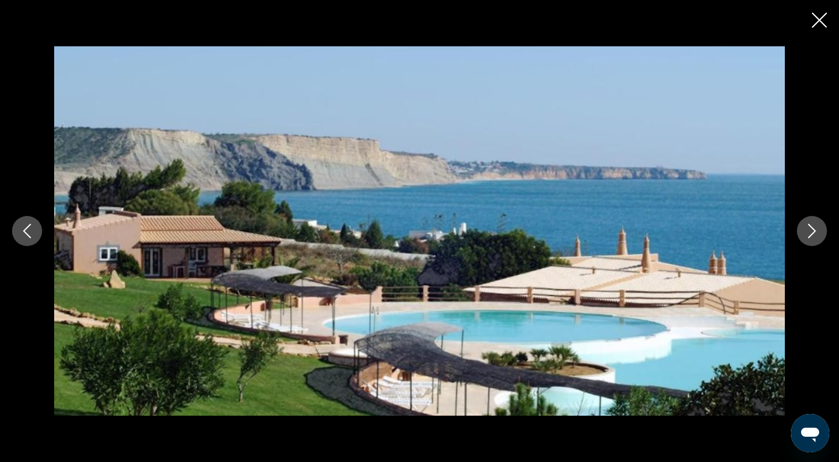
click at [822, 237] on button "Next image" at bounding box center [812, 231] width 30 height 30
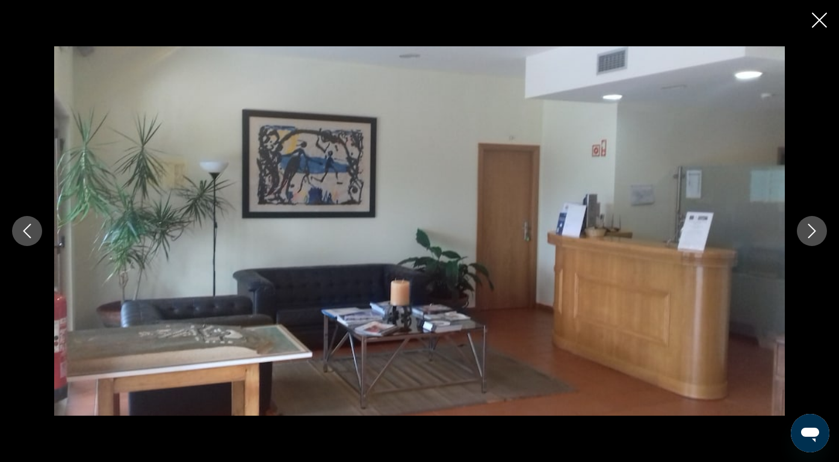
click at [821, 237] on button "Next image" at bounding box center [812, 231] width 30 height 30
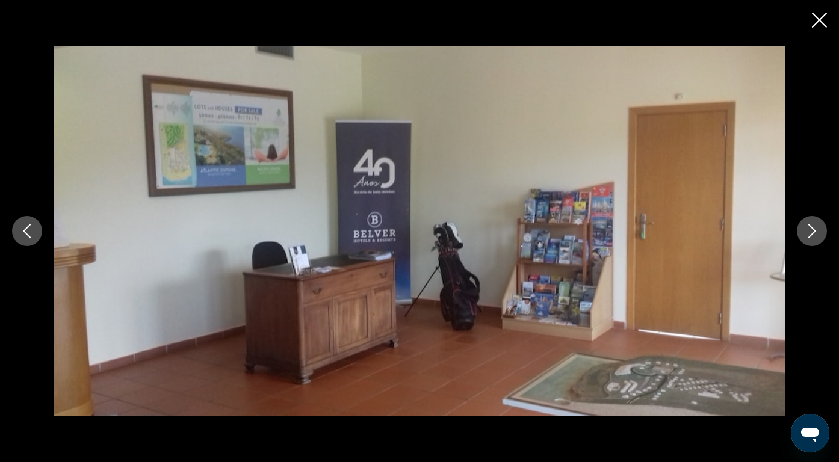
click at [821, 237] on button "Next image" at bounding box center [812, 231] width 30 height 30
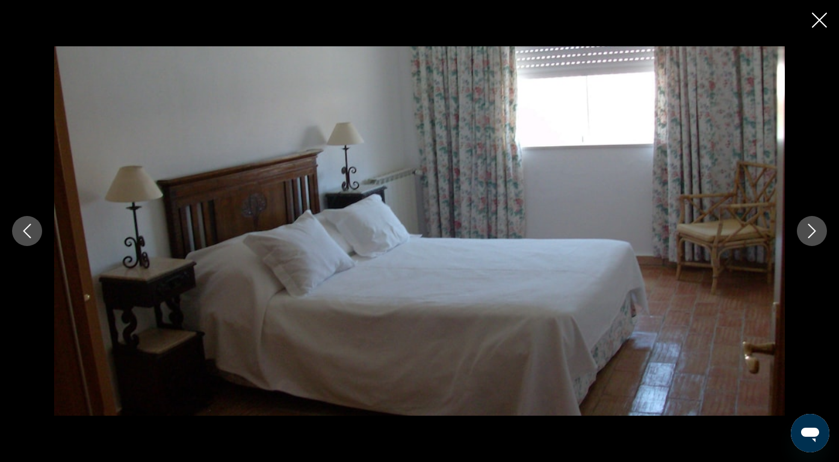
click at [821, 237] on button "Next image" at bounding box center [812, 231] width 30 height 30
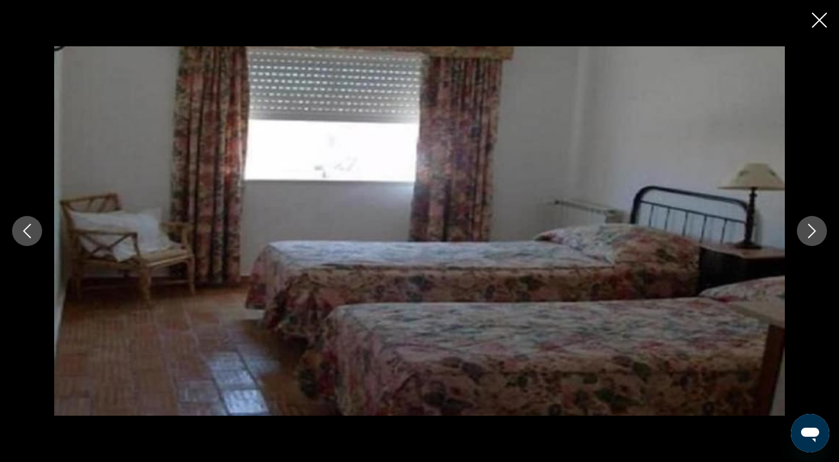
click at [821, 237] on button "Next image" at bounding box center [812, 231] width 30 height 30
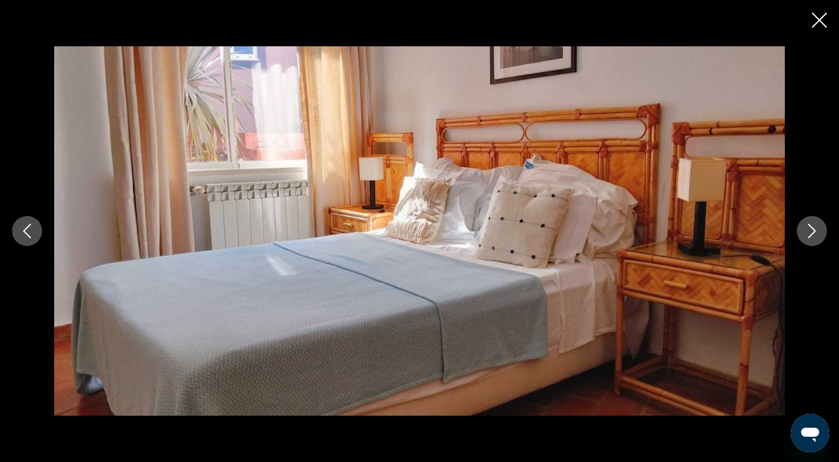
click at [821, 237] on button "Next image" at bounding box center [812, 231] width 30 height 30
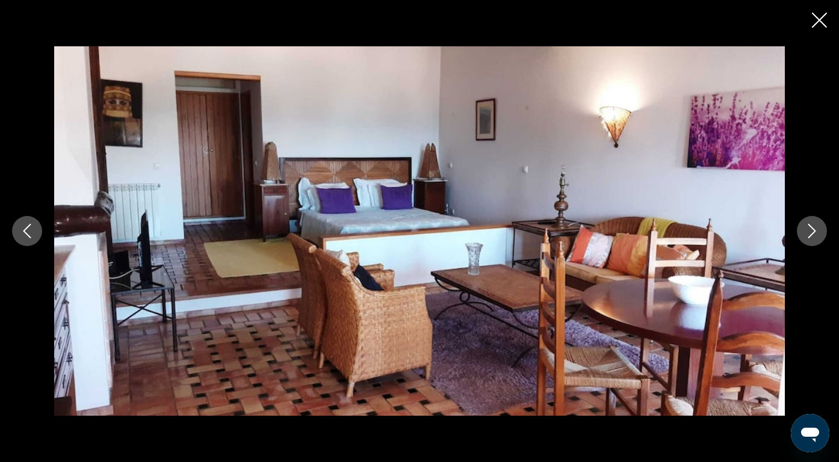
click at [821, 237] on button "Next image" at bounding box center [812, 231] width 30 height 30
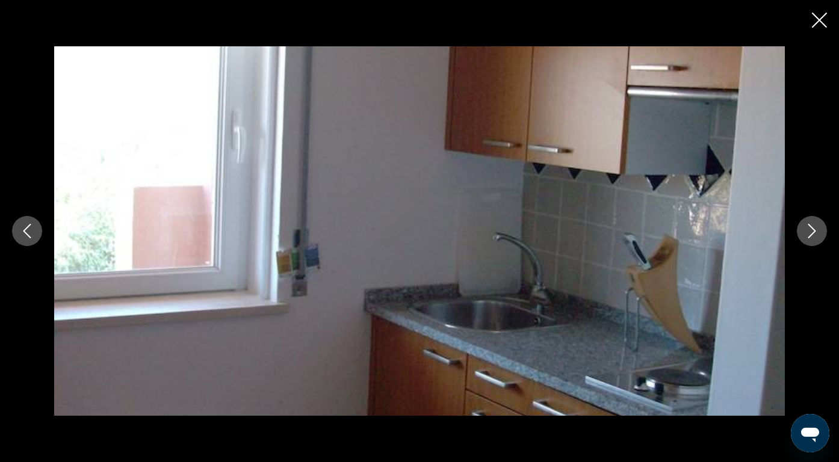
click at [821, 237] on button "Next image" at bounding box center [812, 231] width 30 height 30
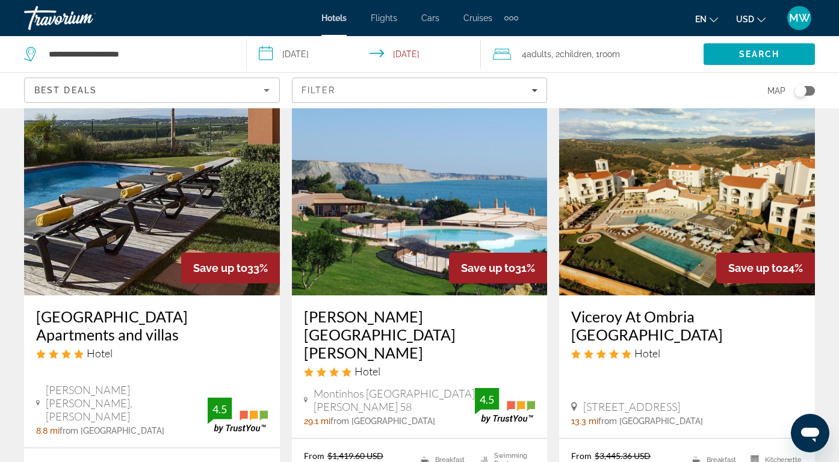
scroll to position [541, 0]
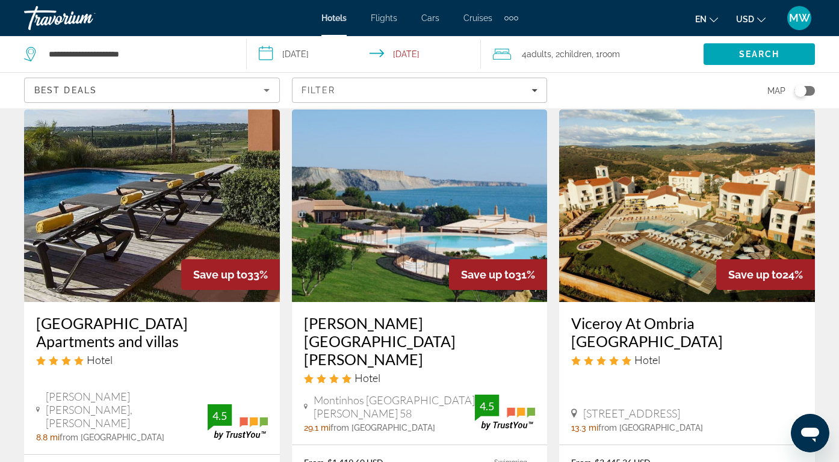
click at [151, 183] on img "Main content" at bounding box center [152, 205] width 256 height 193
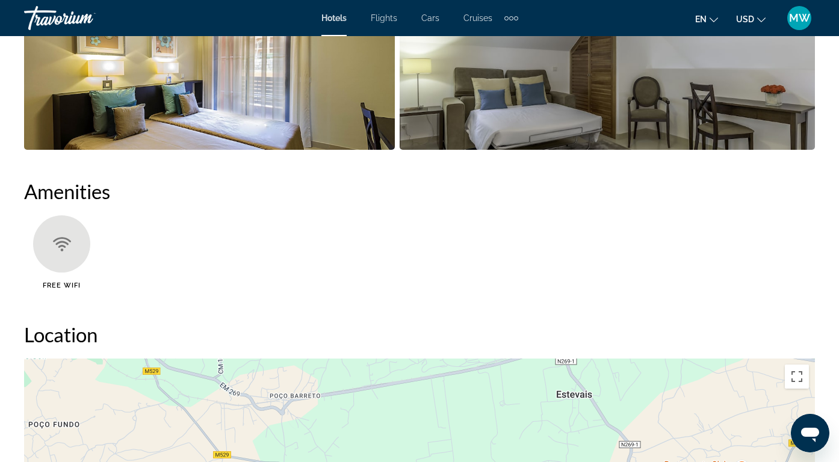
scroll to position [1061, 0]
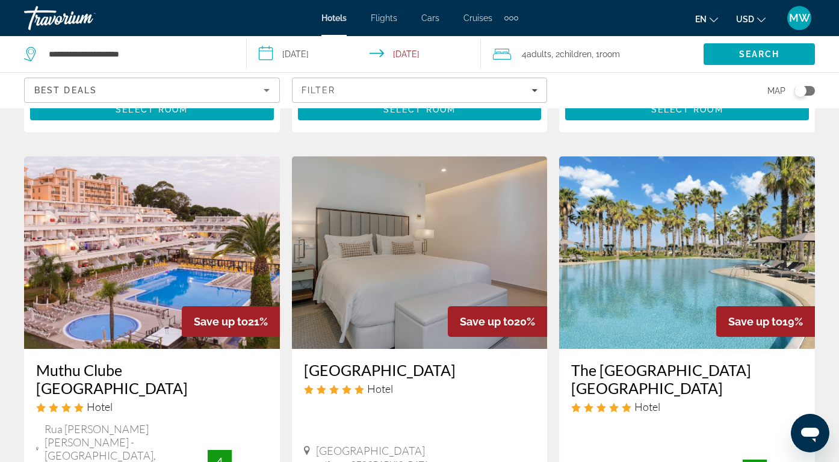
scroll to position [979, 0]
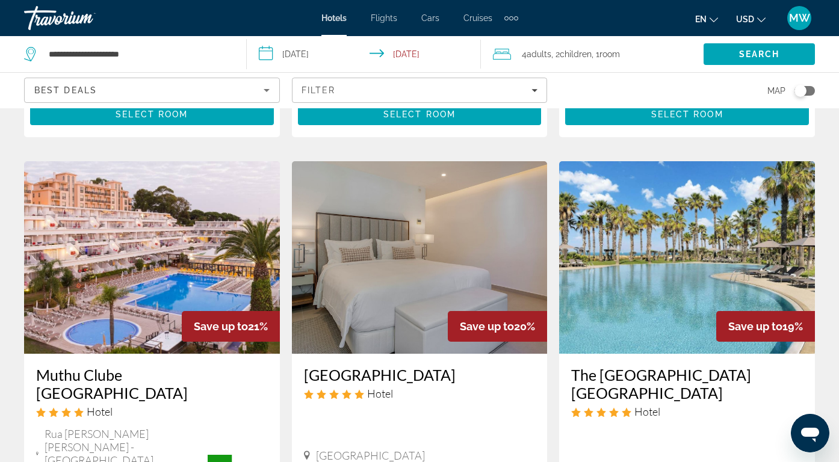
click at [397, 288] on img "Main content" at bounding box center [420, 257] width 256 height 193
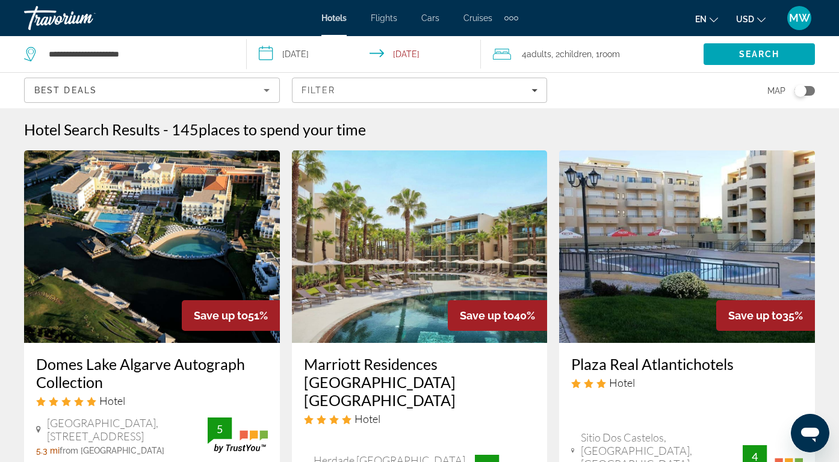
click at [422, 57] on input "**********" at bounding box center [366, 56] width 239 height 40
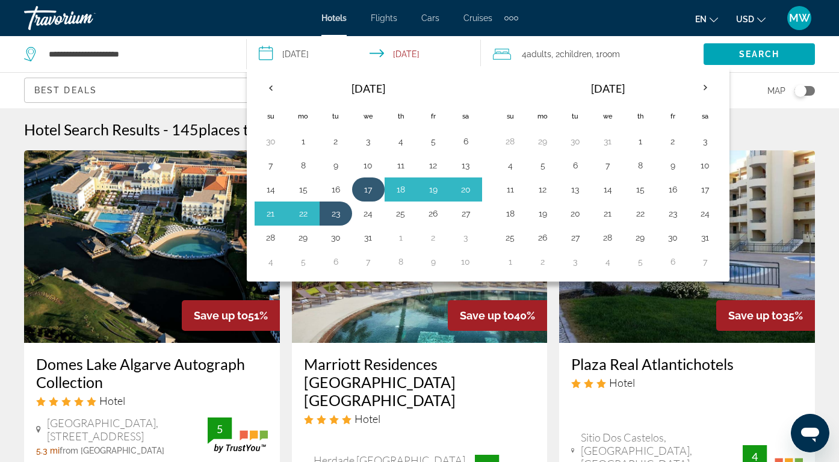
click at [368, 193] on button "17" at bounding box center [368, 189] width 19 height 17
click at [277, 208] on button "21" at bounding box center [270, 213] width 19 height 17
type input "**********"
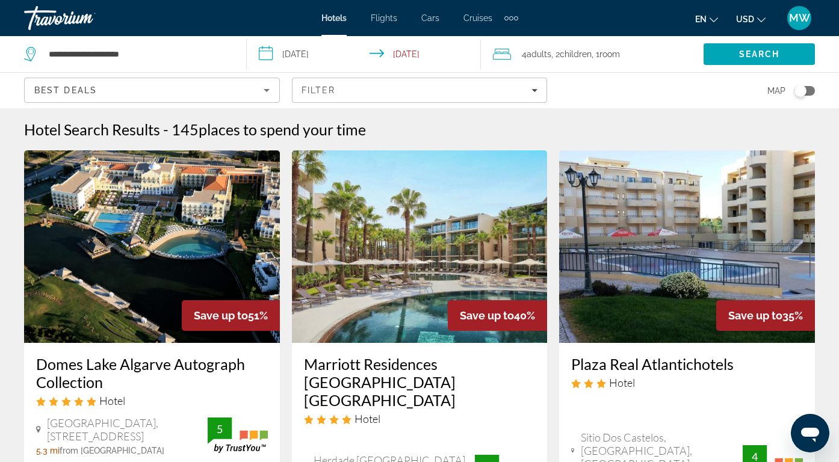
click at [518, 57] on div "4 Adult Adults , 2 Child Children , 1 Room rooms" at bounding box center [598, 54] width 211 height 17
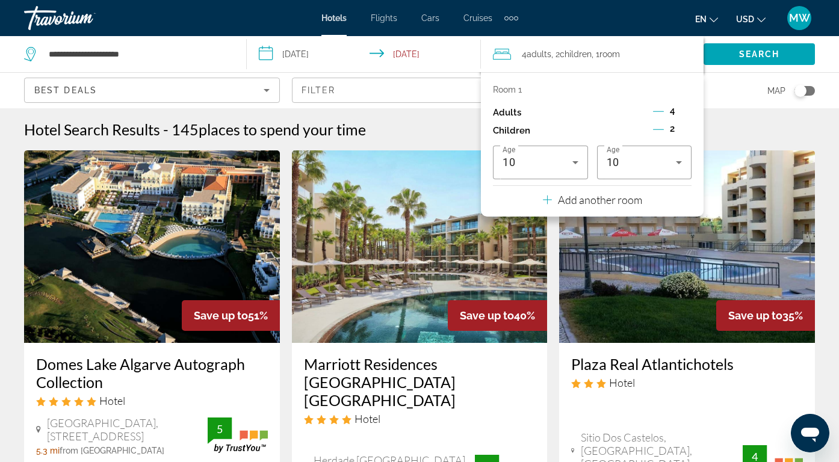
click at [653, 109] on icon "Decrement adults" at bounding box center [658, 111] width 11 height 11
click at [721, 52] on span "Search" at bounding box center [758, 54] width 111 height 29
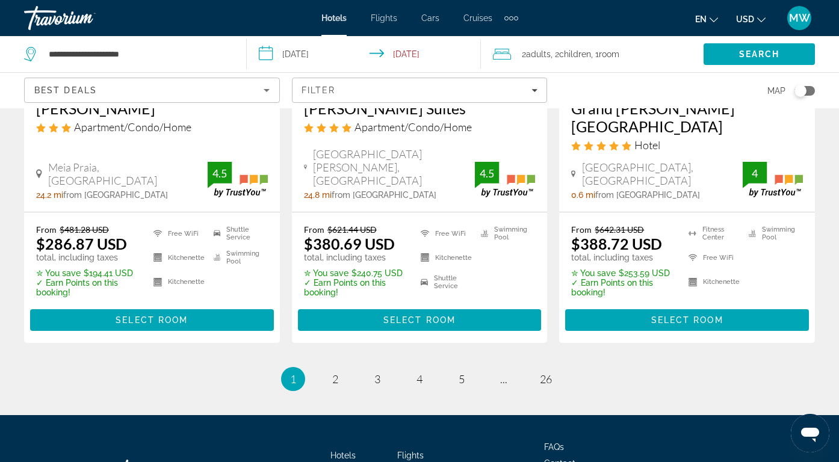
scroll to position [1718, 0]
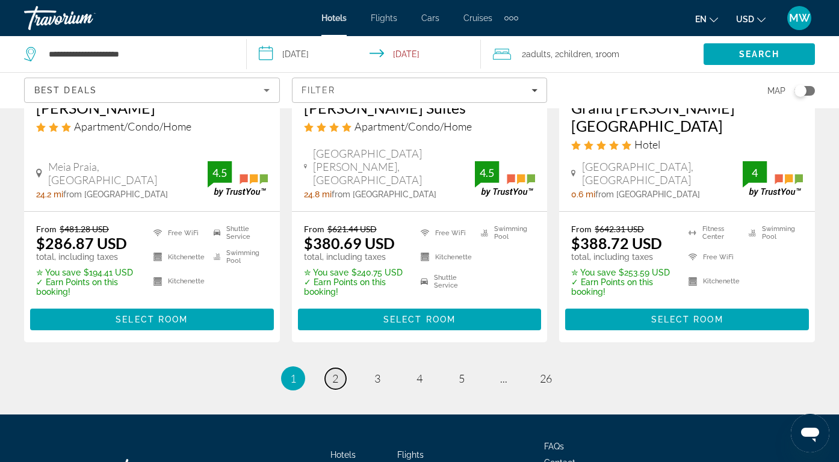
click at [334, 372] on span "2" at bounding box center [335, 378] width 6 height 13
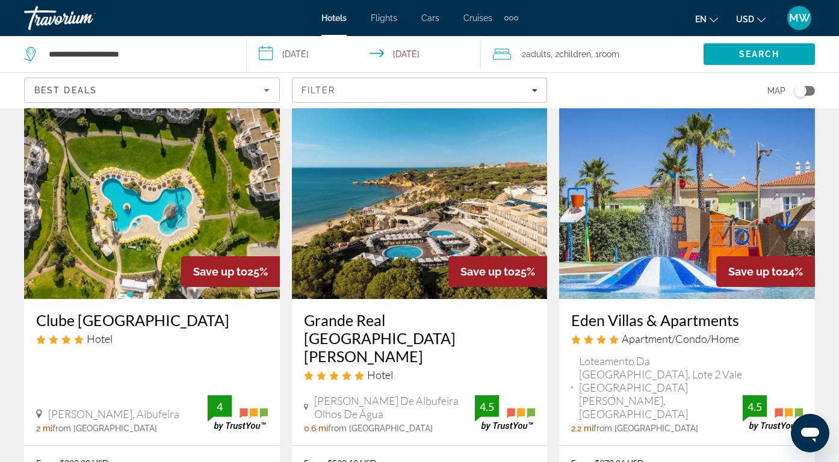
scroll to position [1706, 0]
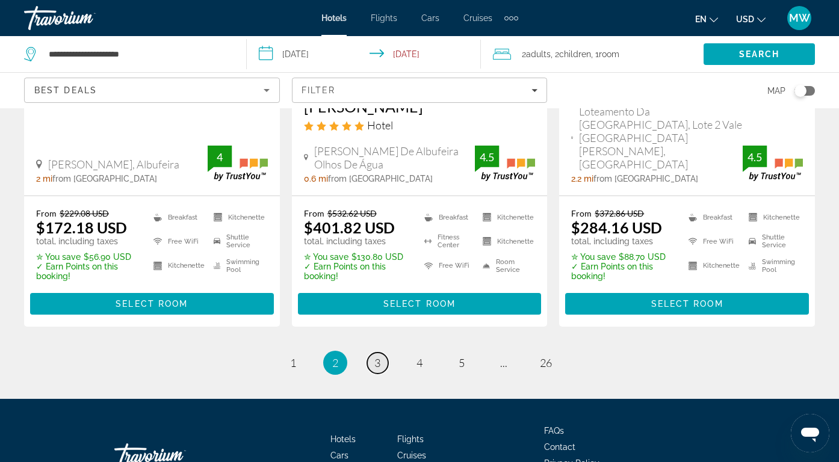
click at [381, 353] on link "page 3" at bounding box center [377, 363] width 21 height 21
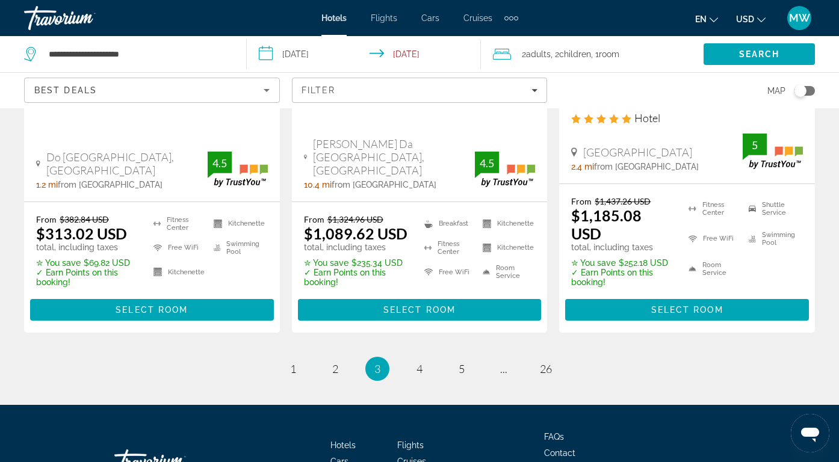
scroll to position [1715, 0]
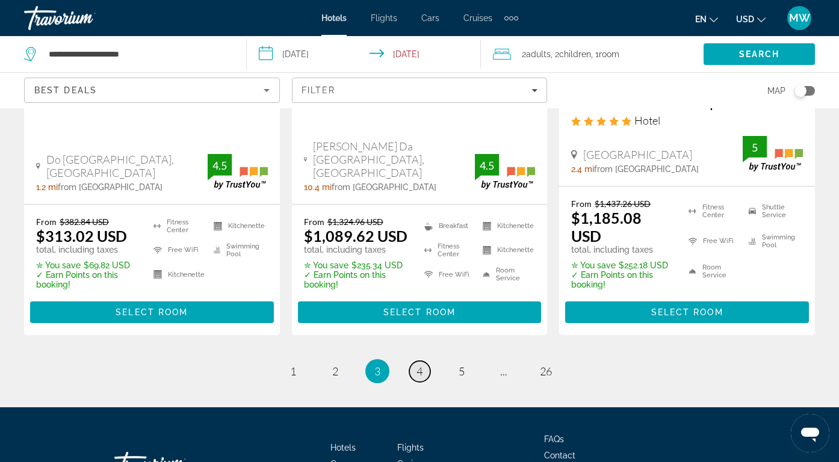
click at [419, 365] on span "4" at bounding box center [419, 371] width 6 height 13
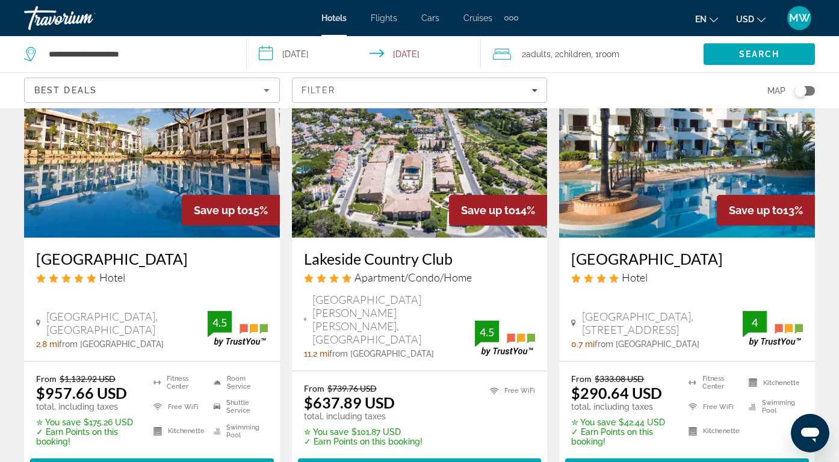
scroll to position [981, 0]
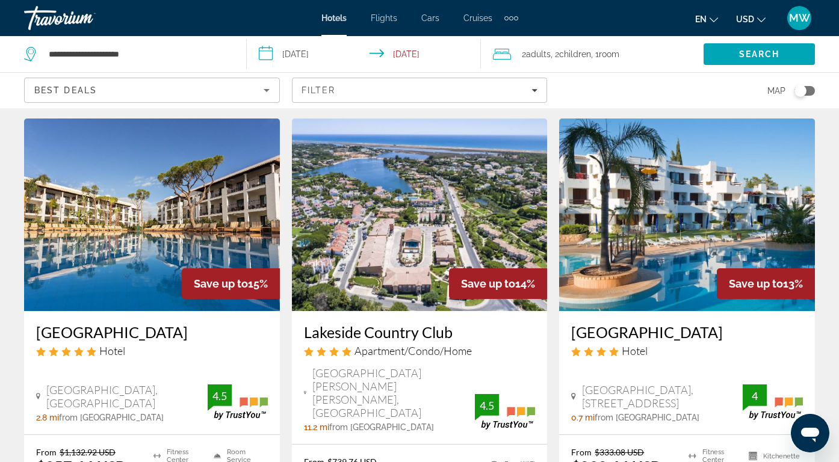
click at [168, 217] on img "Main content" at bounding box center [152, 215] width 256 height 193
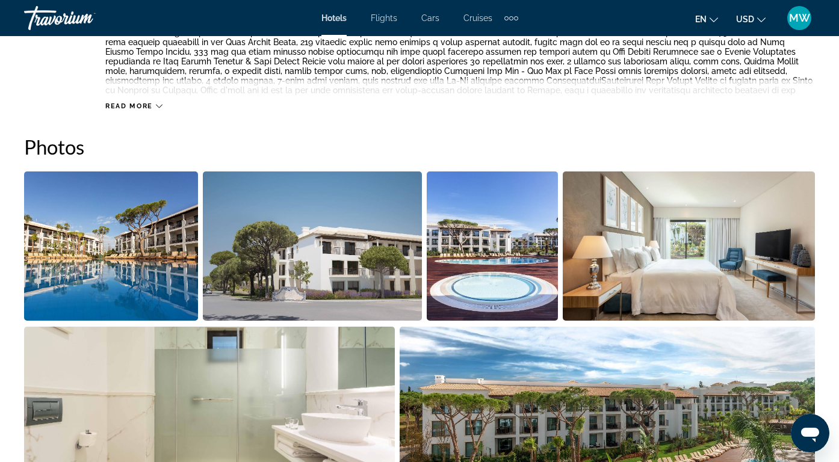
scroll to position [763, 0]
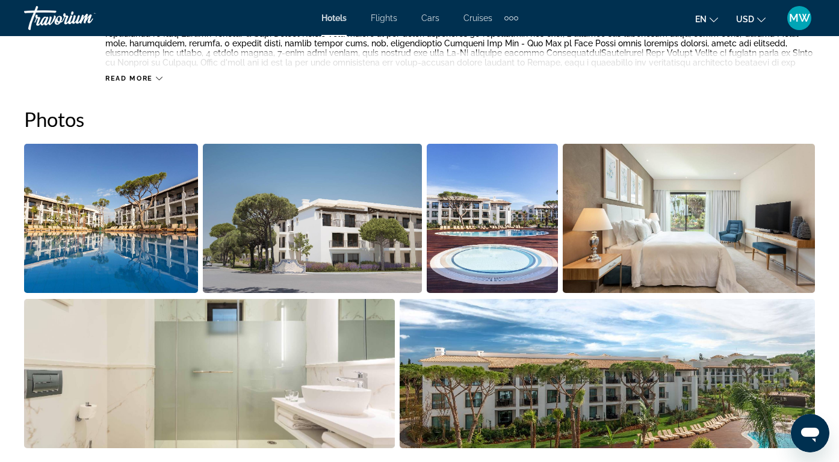
click at [152, 218] on img "Open full-screen image slider" at bounding box center [111, 218] width 174 height 149
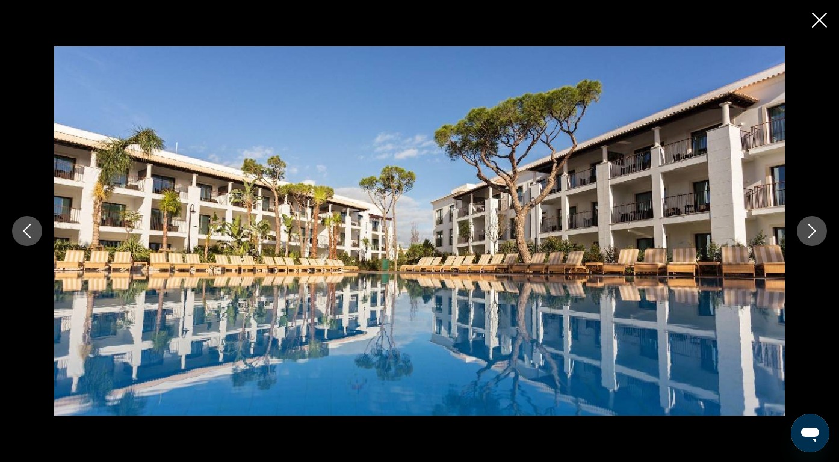
click at [815, 236] on icon "Next image" at bounding box center [811, 231] width 14 height 14
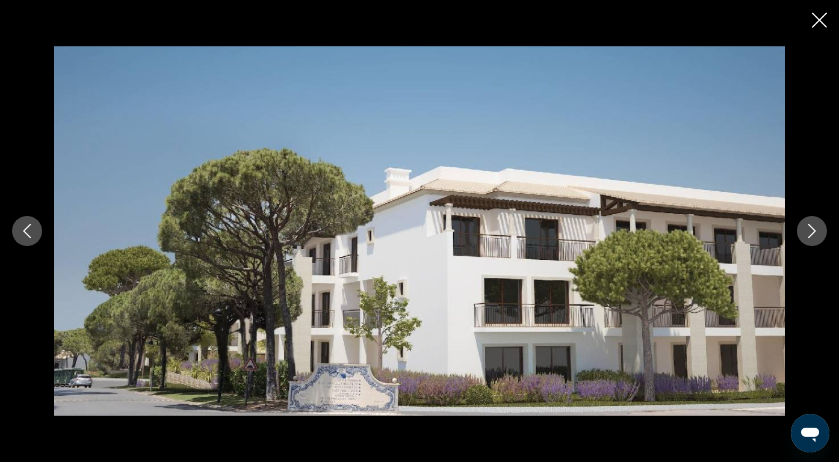
click at [815, 236] on icon "Next image" at bounding box center [811, 231] width 14 height 14
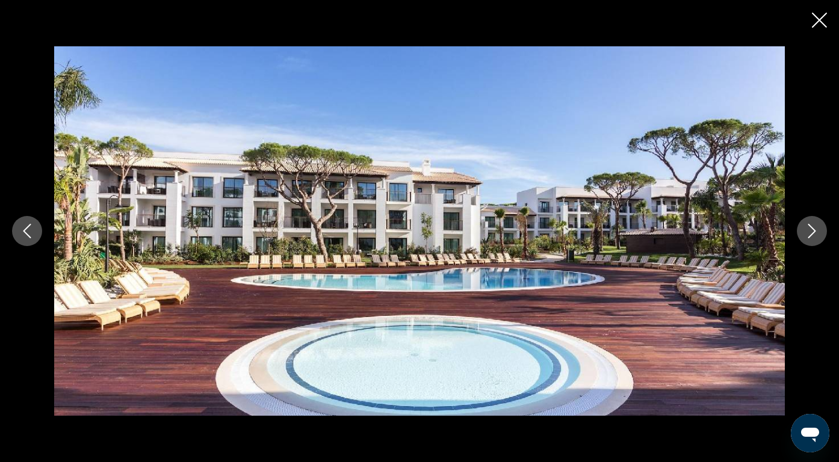
click at [815, 236] on icon "Next image" at bounding box center [811, 231] width 14 height 14
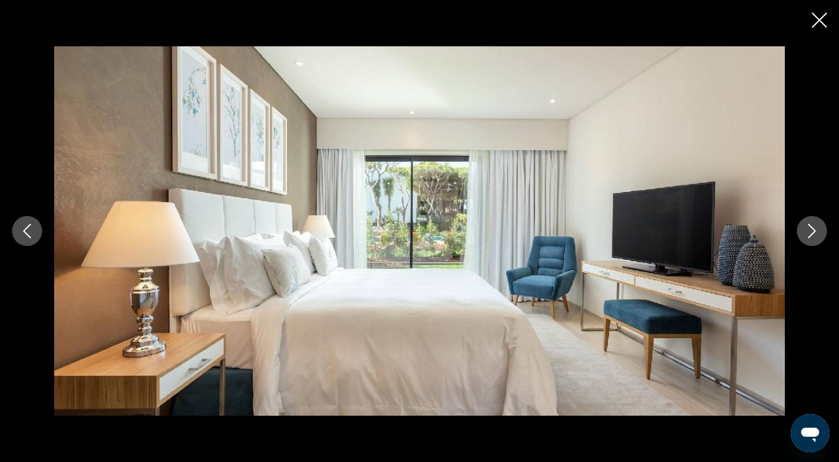
click at [815, 236] on icon "Next image" at bounding box center [811, 231] width 14 height 14
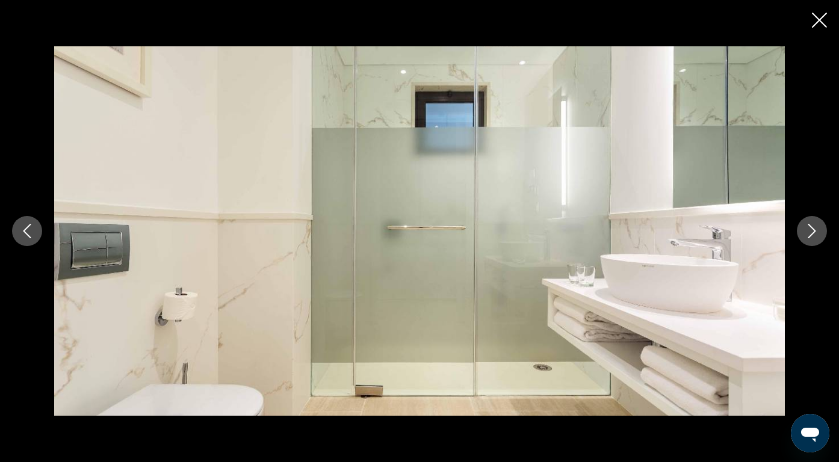
click at [815, 236] on icon "Next image" at bounding box center [811, 231] width 14 height 14
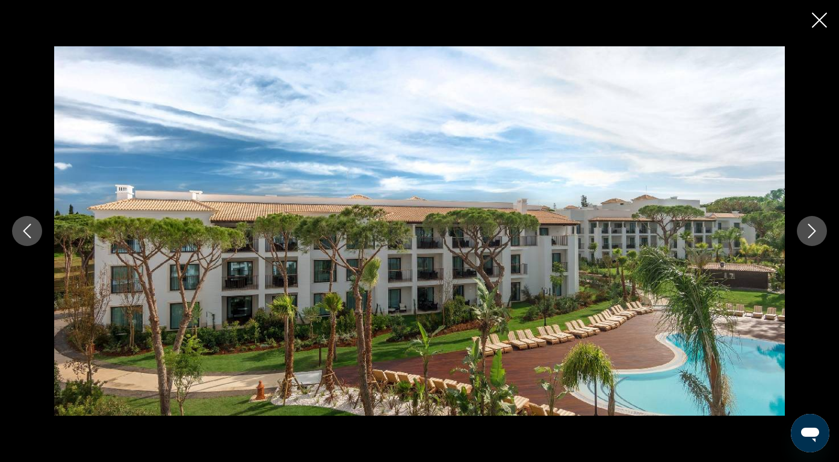
click at [815, 236] on icon "Next image" at bounding box center [811, 231] width 14 height 14
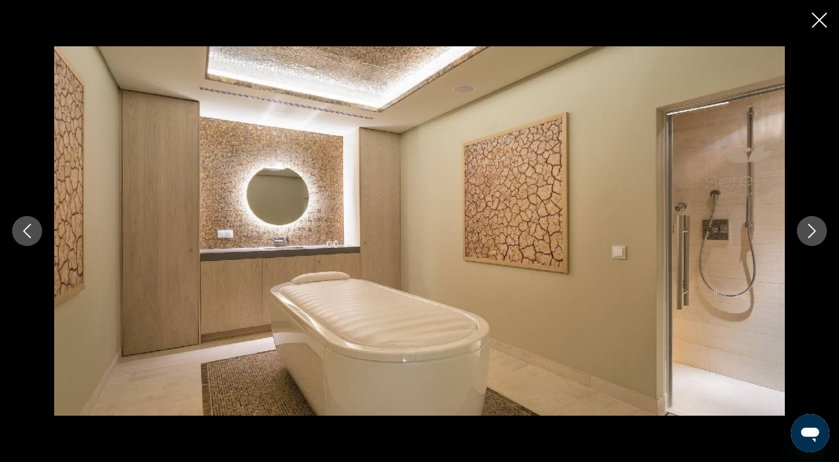
click at [815, 236] on icon "Next image" at bounding box center [811, 231] width 14 height 14
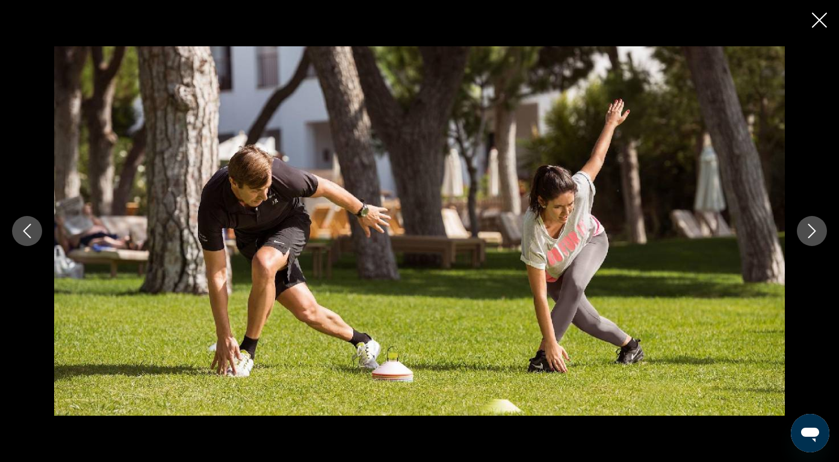
click at [815, 236] on icon "Next image" at bounding box center [811, 231] width 14 height 14
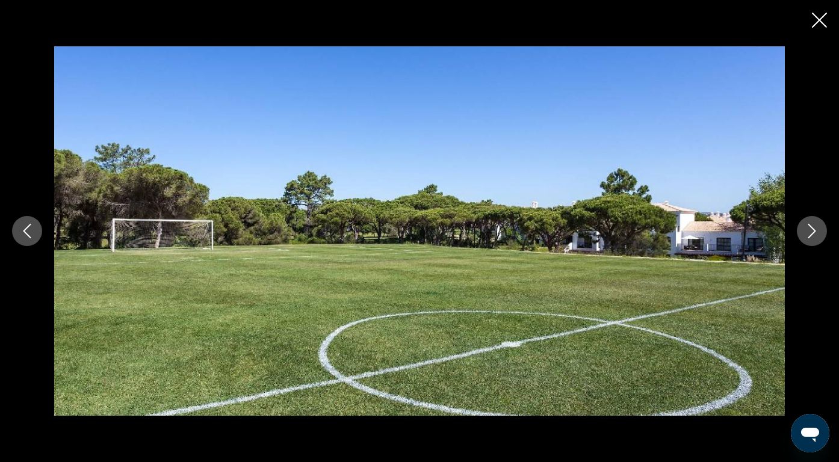
click at [815, 236] on icon "Next image" at bounding box center [811, 231] width 14 height 14
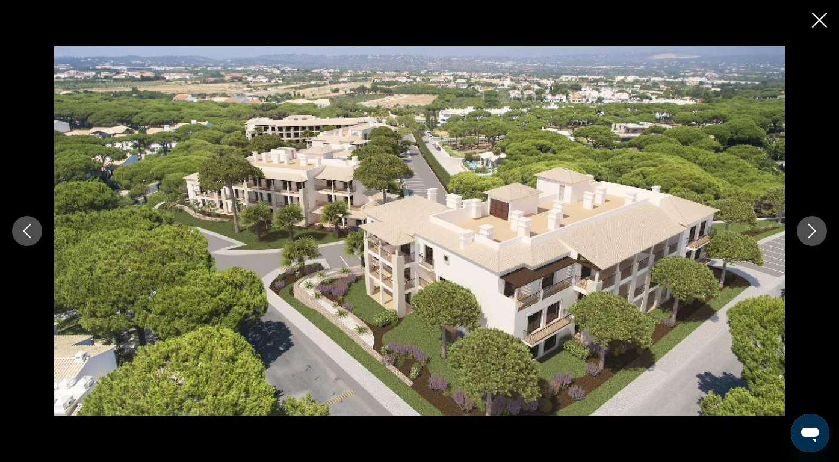
click at [815, 236] on icon "Next image" at bounding box center [811, 231] width 14 height 14
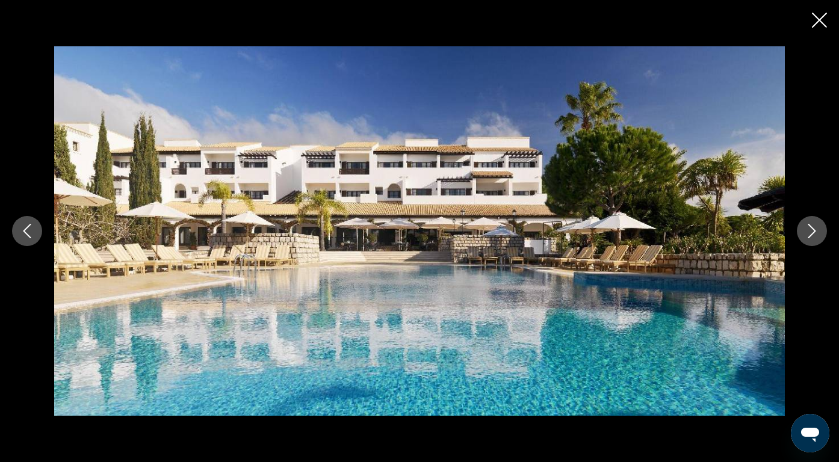
click at [815, 236] on icon "Next image" at bounding box center [811, 231] width 14 height 14
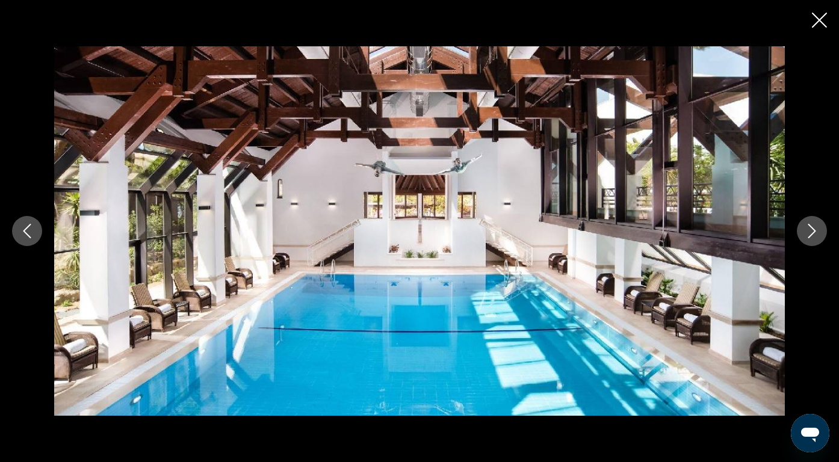
click at [815, 236] on icon "Next image" at bounding box center [811, 231] width 14 height 14
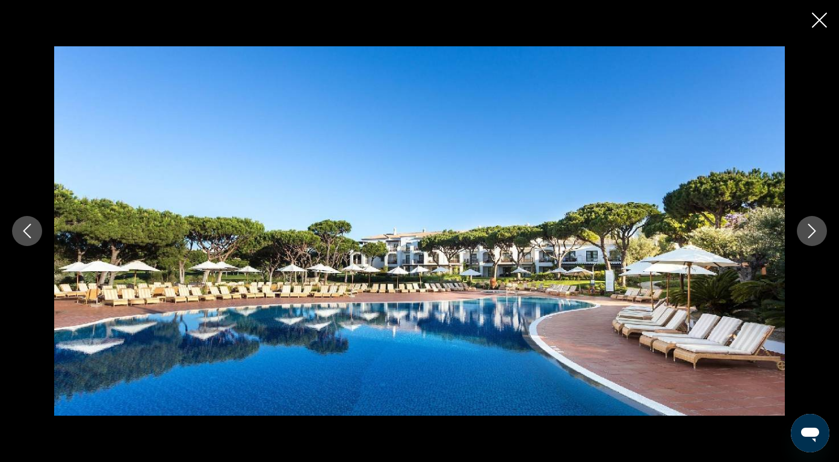
click at [815, 236] on icon "Next image" at bounding box center [811, 231] width 14 height 14
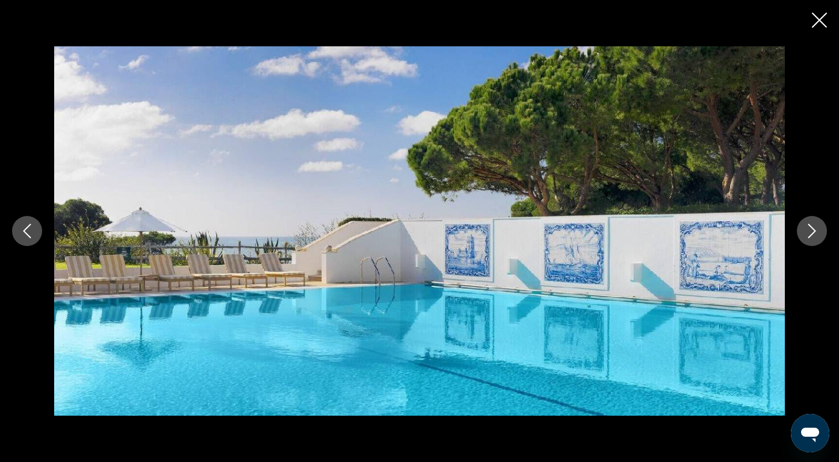
click at [815, 236] on icon "Next image" at bounding box center [811, 231] width 14 height 14
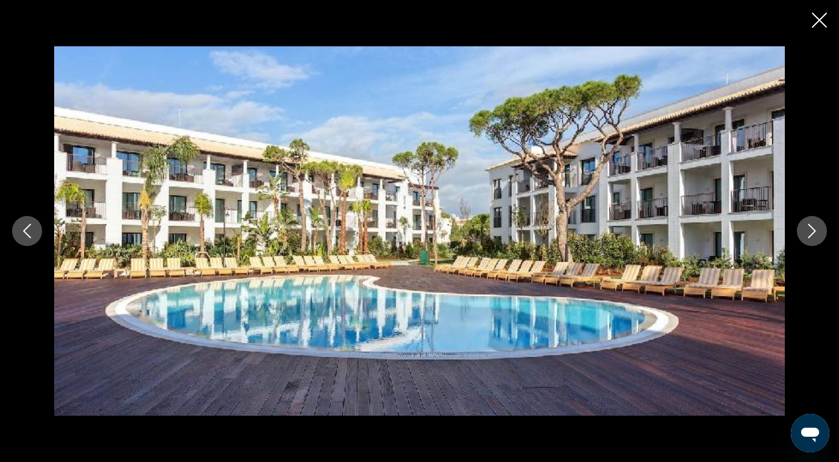
click at [815, 236] on icon "Next image" at bounding box center [811, 231] width 14 height 14
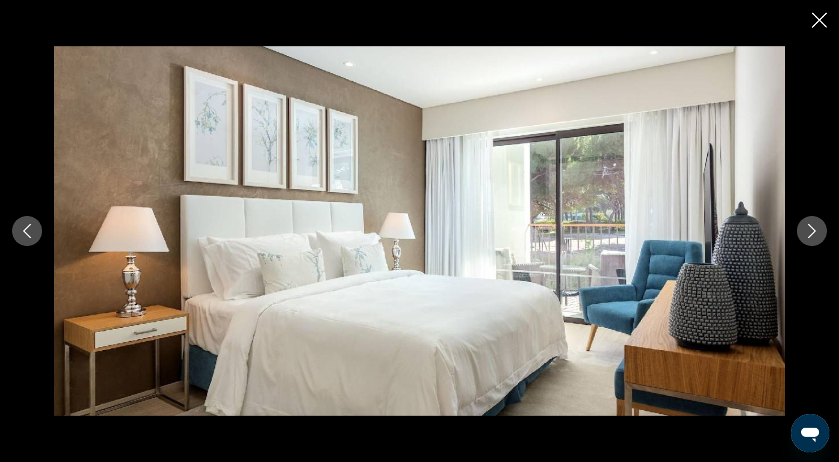
click at [815, 236] on icon "Next image" at bounding box center [811, 231] width 14 height 14
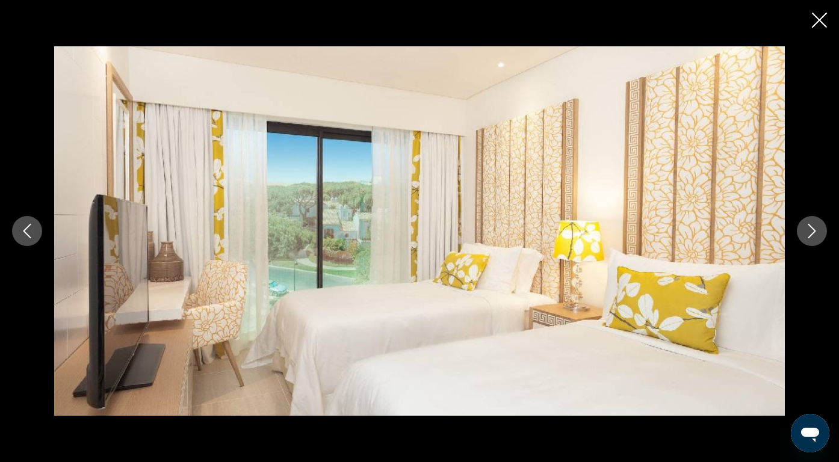
click at [815, 236] on icon "Next image" at bounding box center [811, 231] width 14 height 14
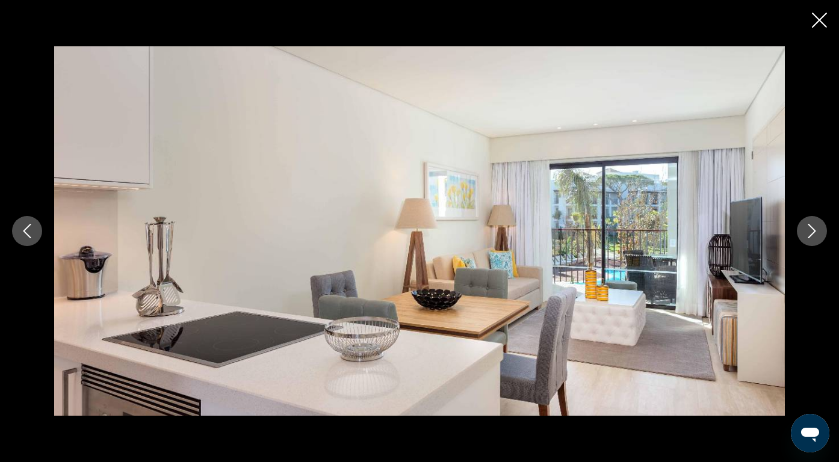
click at [815, 236] on icon "Next image" at bounding box center [811, 231] width 14 height 14
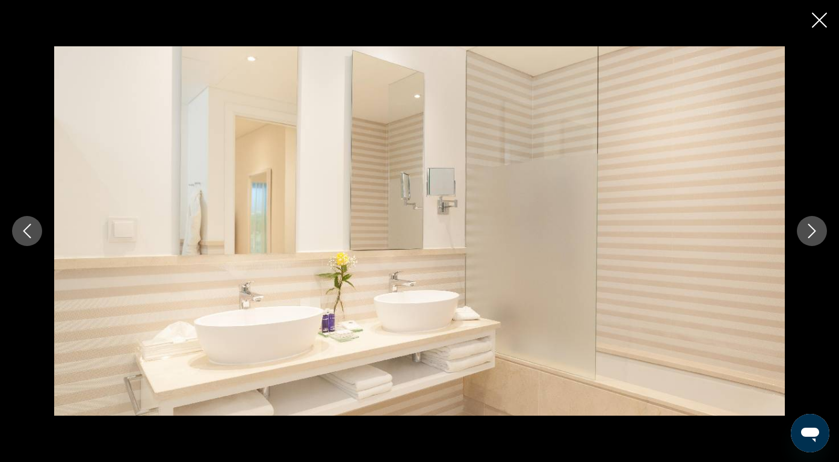
click at [815, 232] on icon "Next image" at bounding box center [811, 231] width 14 height 14
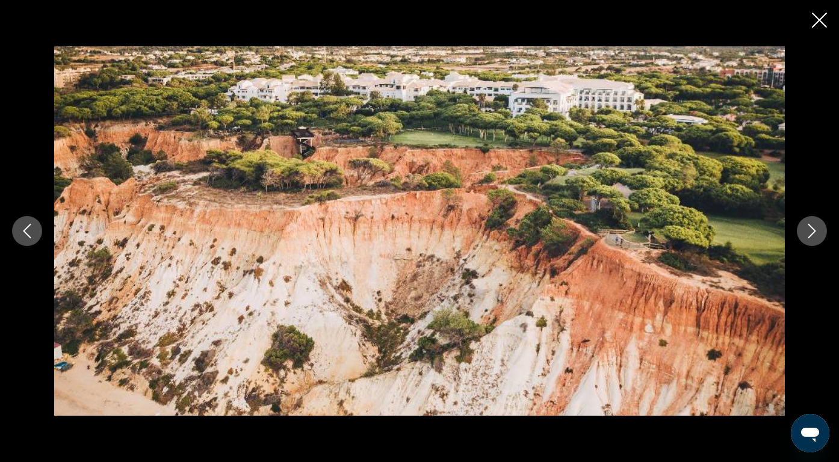
click at [815, 232] on icon "Next image" at bounding box center [811, 231] width 14 height 14
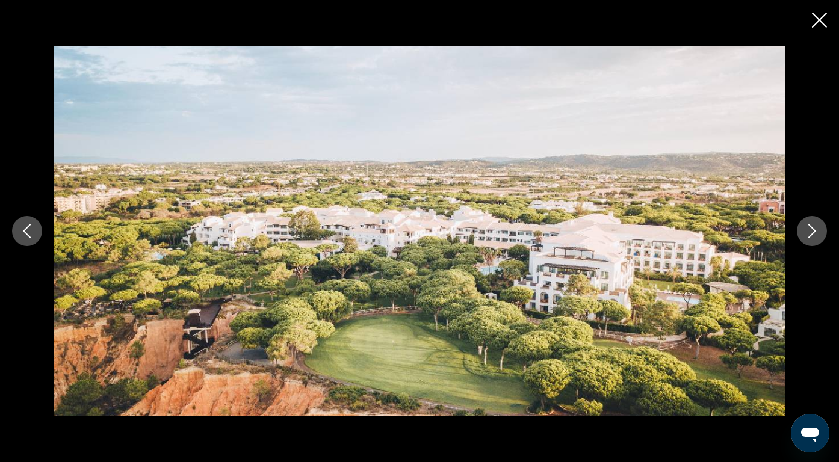
click at [815, 232] on icon "Next image" at bounding box center [811, 231] width 14 height 14
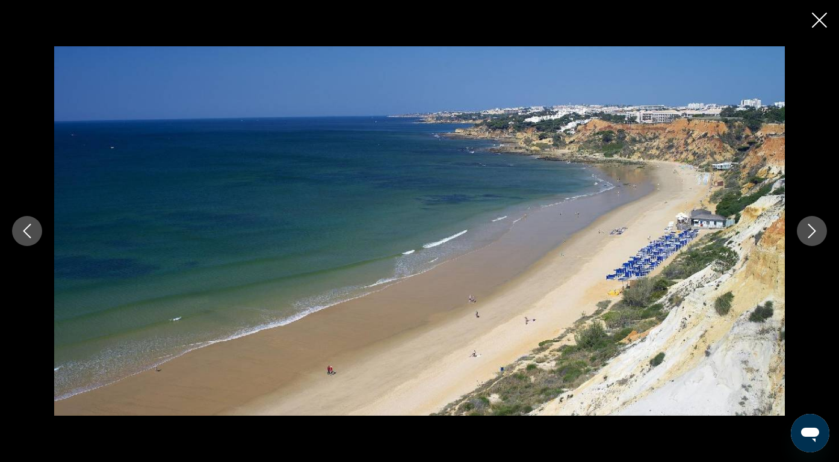
click at [815, 232] on icon "Next image" at bounding box center [811, 231] width 14 height 14
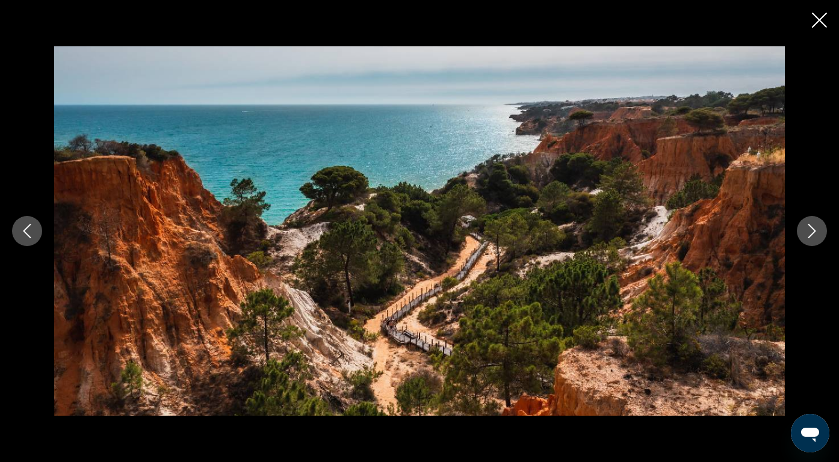
click at [815, 232] on icon "Next image" at bounding box center [811, 231] width 14 height 14
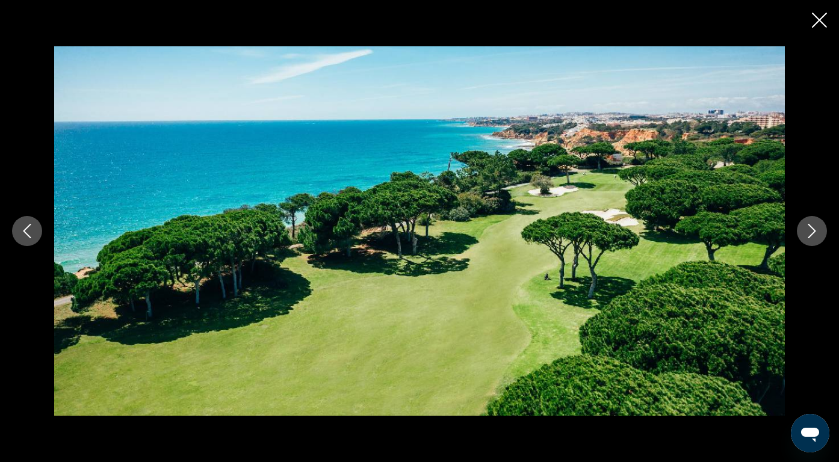
click at [815, 232] on icon "Next image" at bounding box center [811, 231] width 14 height 14
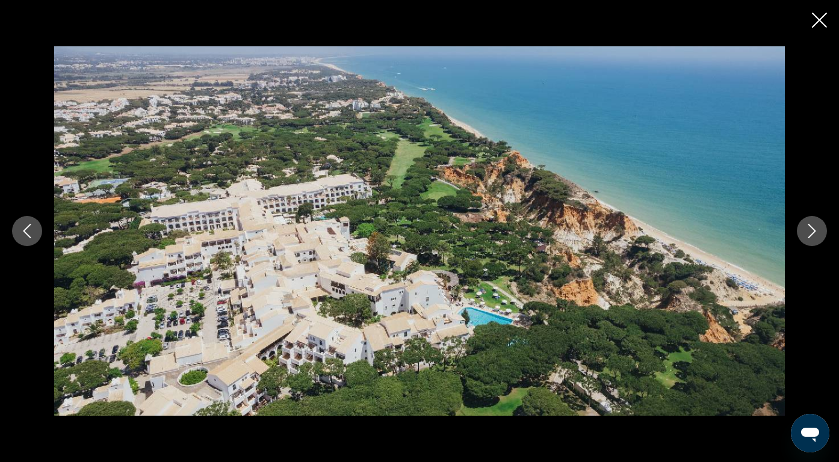
click at [815, 232] on icon "Next image" at bounding box center [811, 231] width 14 height 14
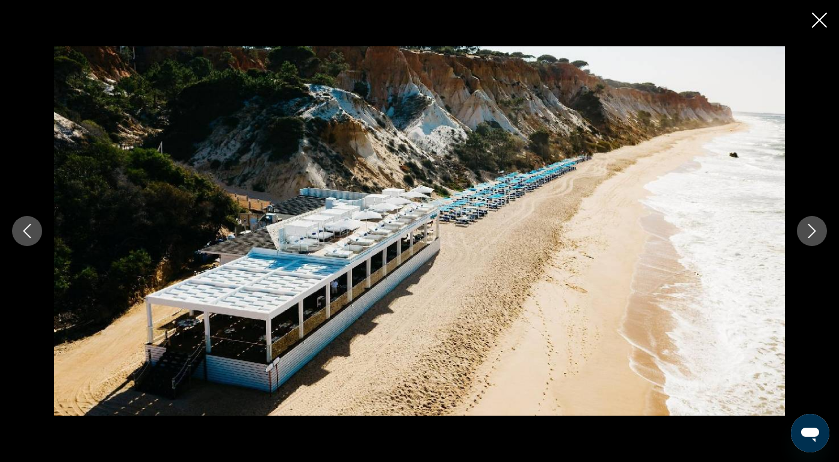
click at [815, 232] on icon "Next image" at bounding box center [811, 231] width 14 height 14
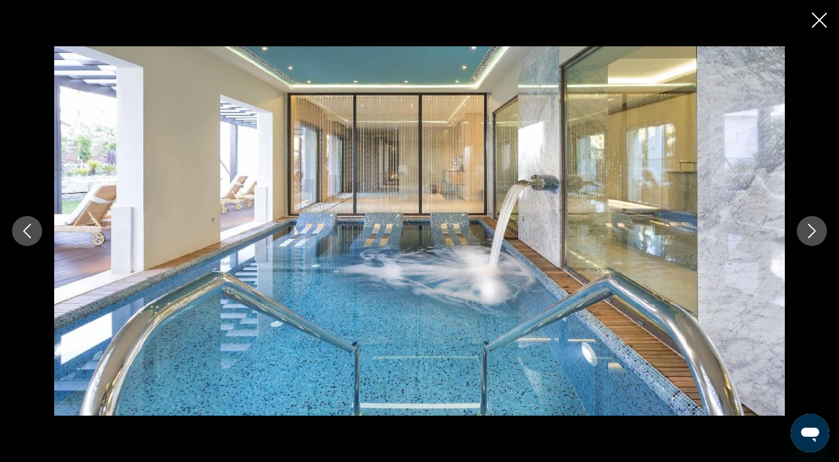
click at [815, 232] on icon "Next image" at bounding box center [811, 231] width 14 height 14
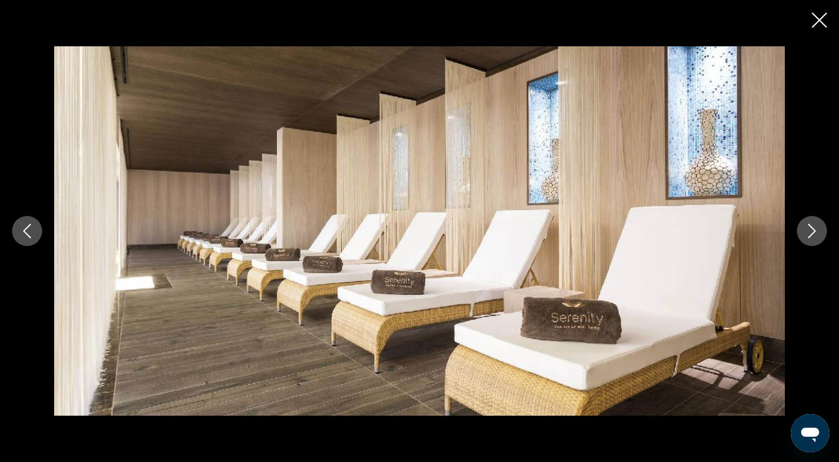
click at [815, 232] on icon "Next image" at bounding box center [811, 231] width 14 height 14
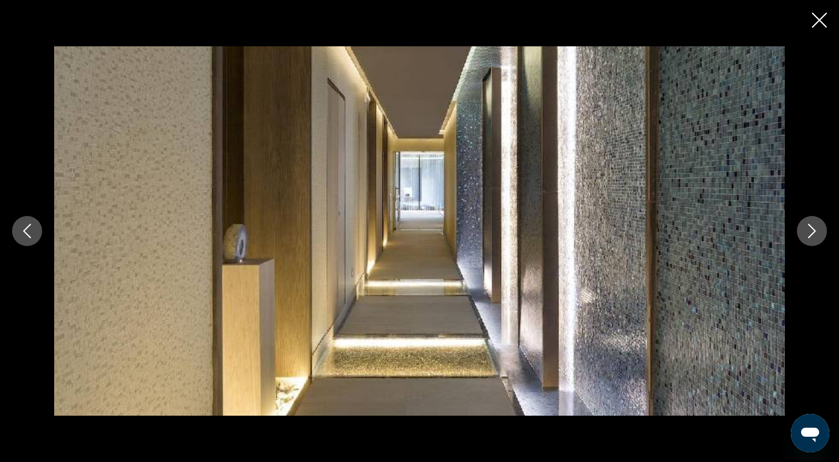
click at [815, 232] on icon "Next image" at bounding box center [811, 231] width 14 height 14
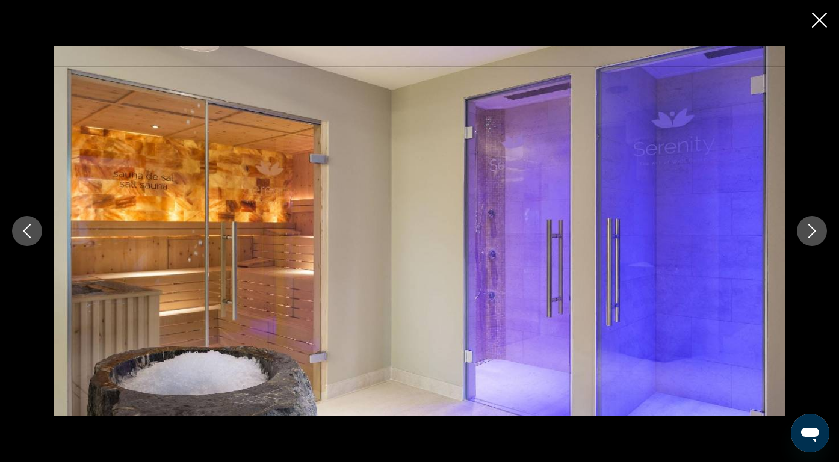
click at [815, 232] on icon "Next image" at bounding box center [811, 231] width 14 height 14
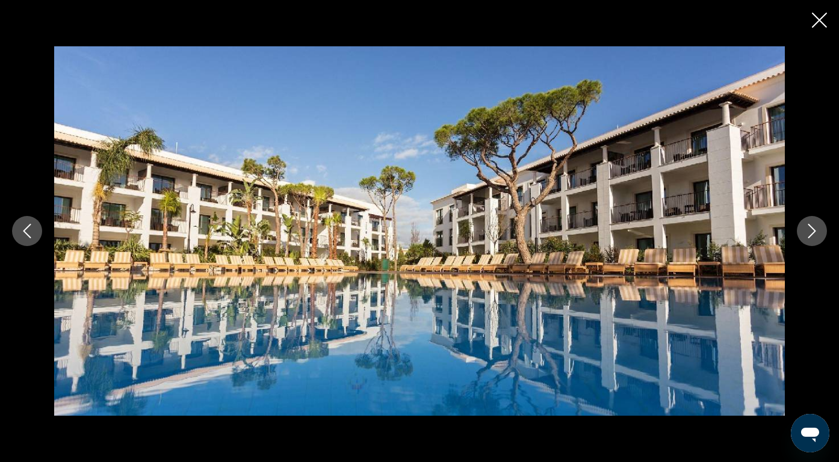
click at [813, 11] on div "prev next" at bounding box center [419, 231] width 839 height 462
click at [817, 19] on icon "Close slideshow" at bounding box center [819, 20] width 15 height 15
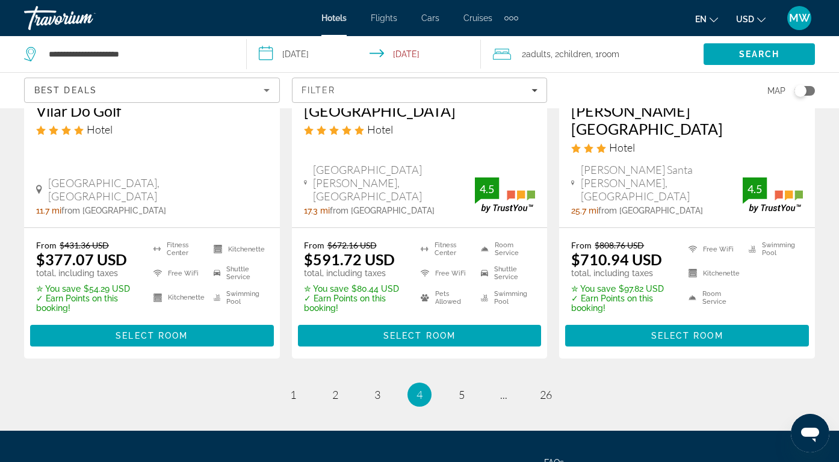
scroll to position [1675, 0]
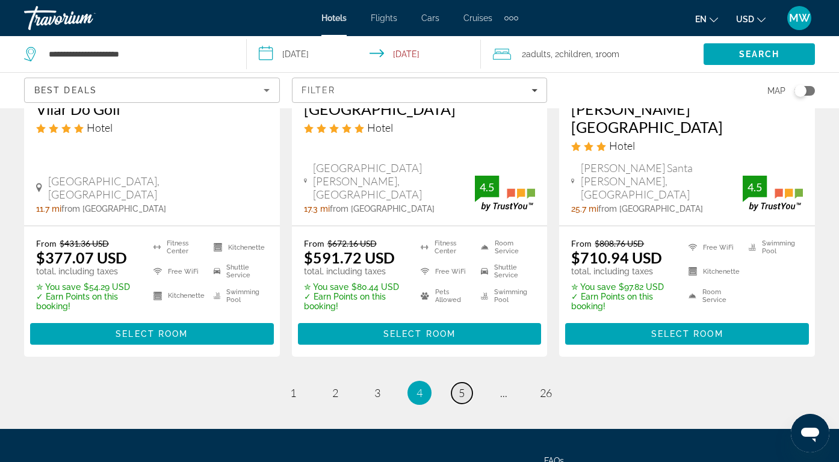
click at [461, 386] on span "5" at bounding box center [461, 392] width 6 height 13
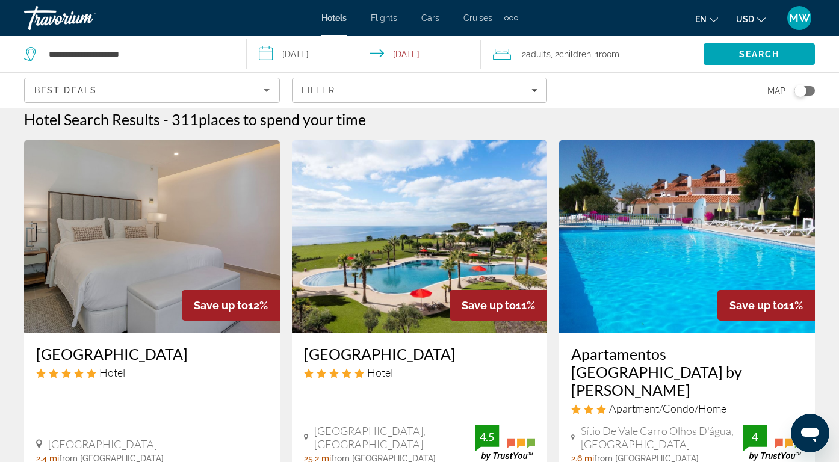
scroll to position [4, 0]
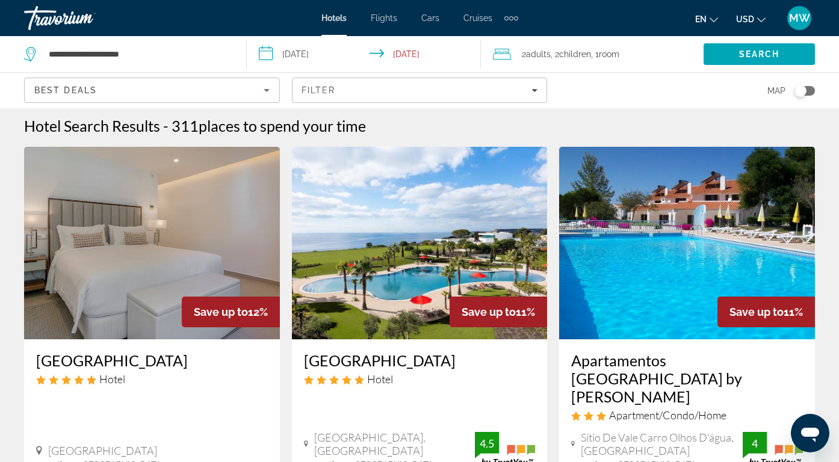
click at [228, 229] on img "Main content" at bounding box center [152, 243] width 256 height 193
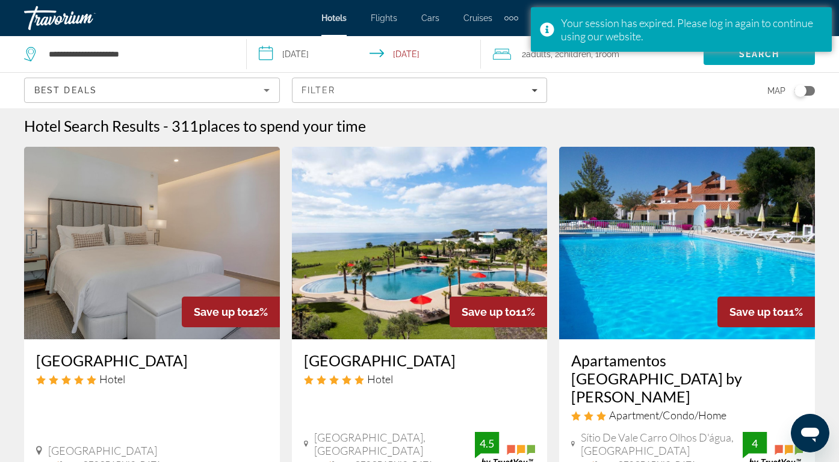
click at [137, 251] on img "Main content" at bounding box center [152, 243] width 256 height 193
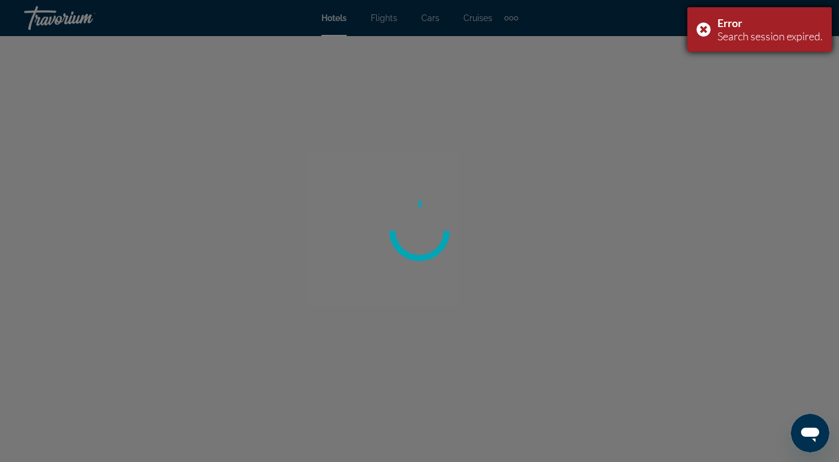
click at [702, 25] on div "Error Search session expired." at bounding box center [759, 29] width 144 height 45
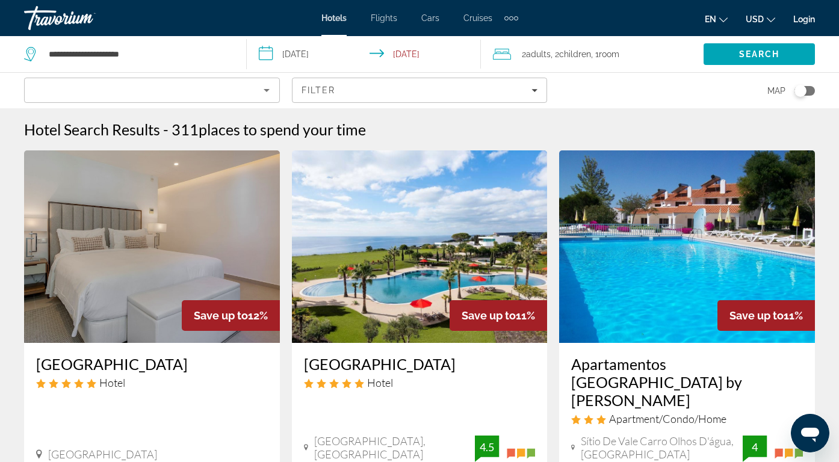
click at [263, 241] on img "Main content" at bounding box center [152, 246] width 256 height 193
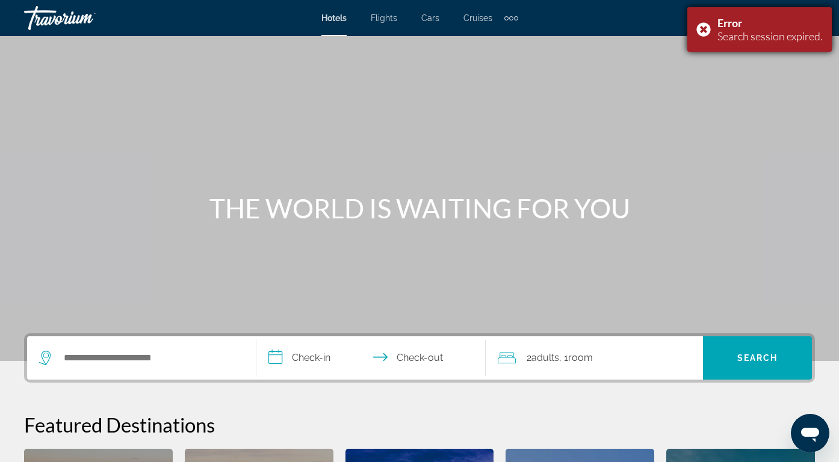
click at [705, 28] on div "Error Search session expired." at bounding box center [759, 29] width 144 height 45
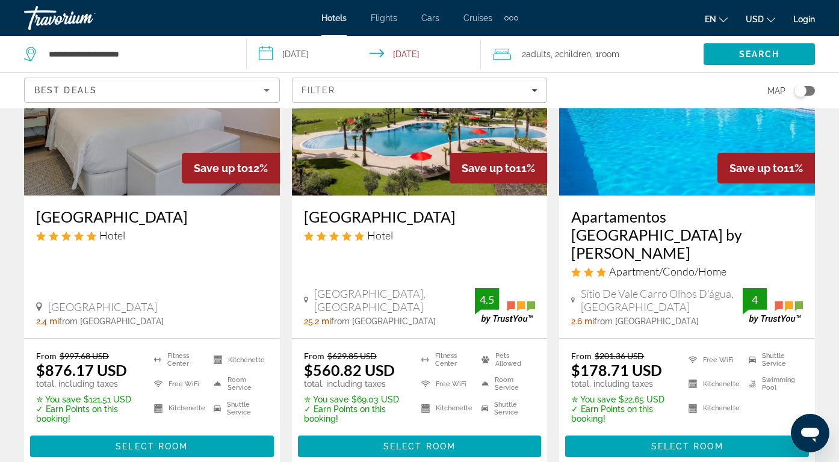
scroll to position [148, 0]
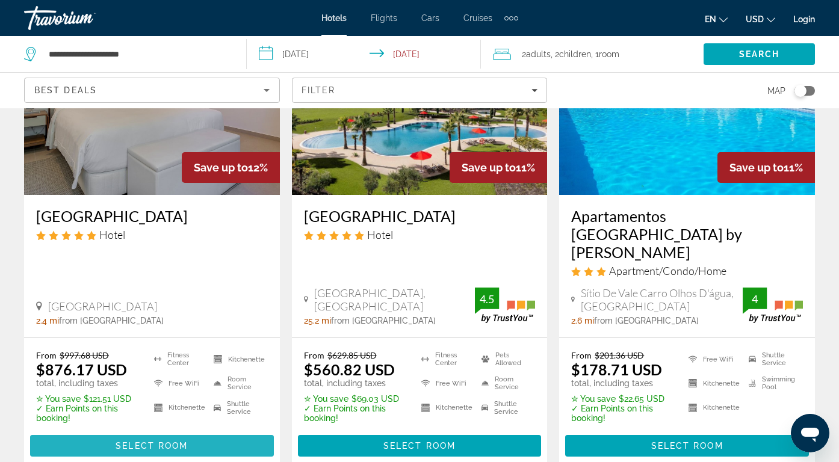
click at [182, 433] on span "Main content" at bounding box center [152, 445] width 244 height 29
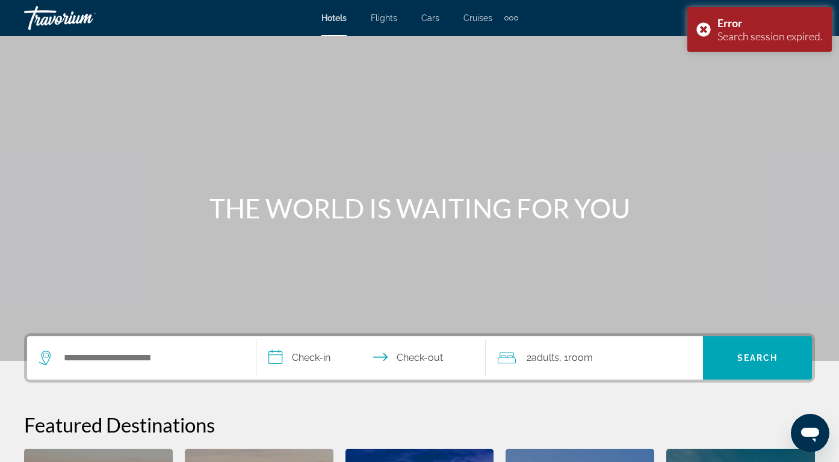
click at [73, 368] on div "Search widget" at bounding box center [141, 357] width 205 height 43
